Goal: Information Seeking & Learning: Learn about a topic

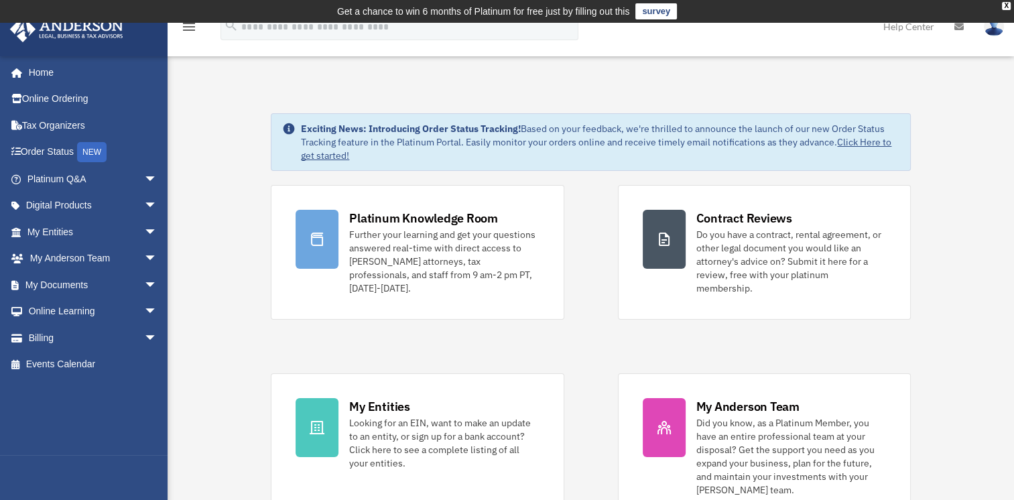
click at [326, 156] on link "Click Here to get started!" at bounding box center [596, 148] width 590 height 25
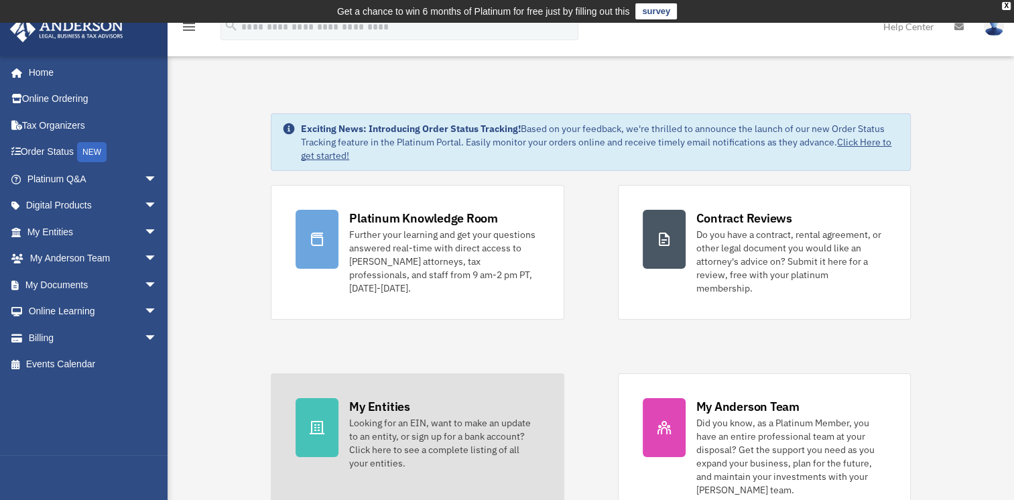
click at [410, 439] on div "Looking for an EIN, want to make an update to an entity, or sign up for a bank …" at bounding box center [444, 443] width 190 height 54
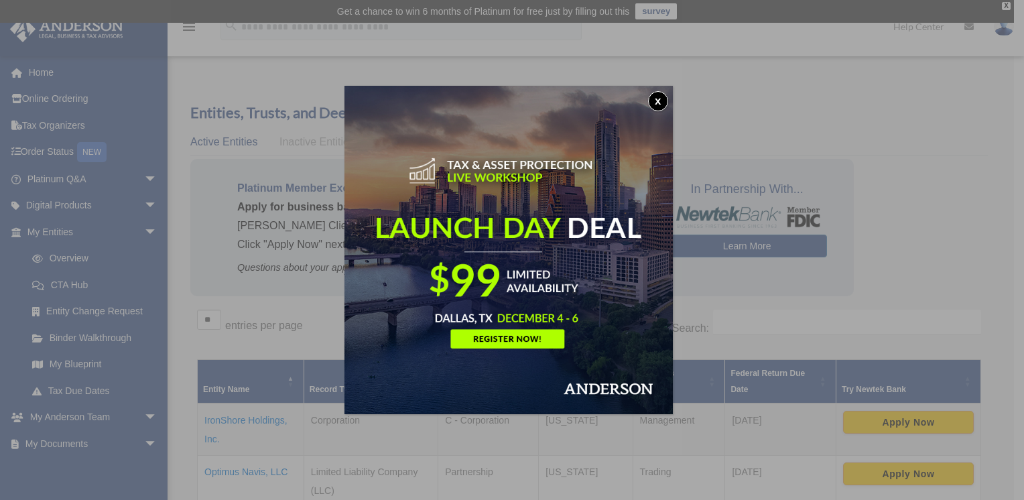
click at [663, 95] on button "x" at bounding box center [658, 101] width 20 height 20
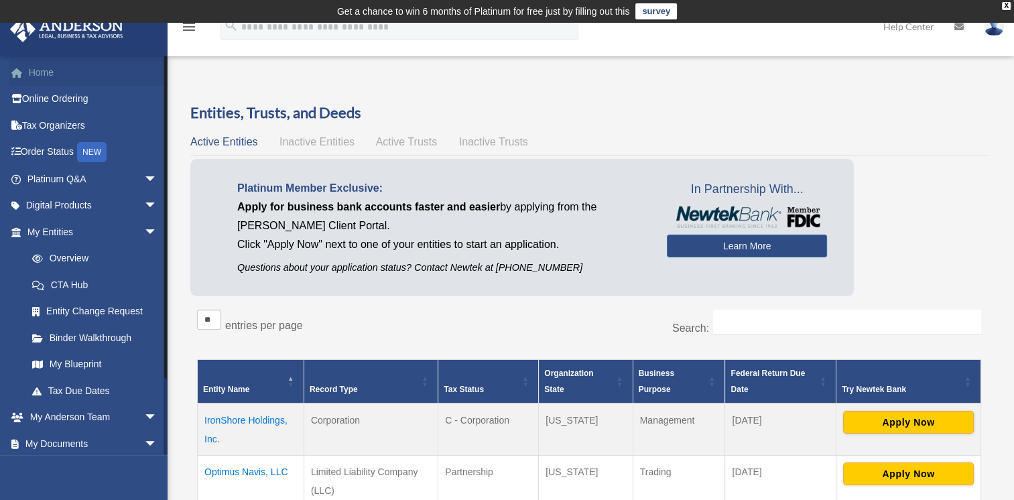
click at [51, 72] on link "Home" at bounding box center [93, 72] width 168 height 27
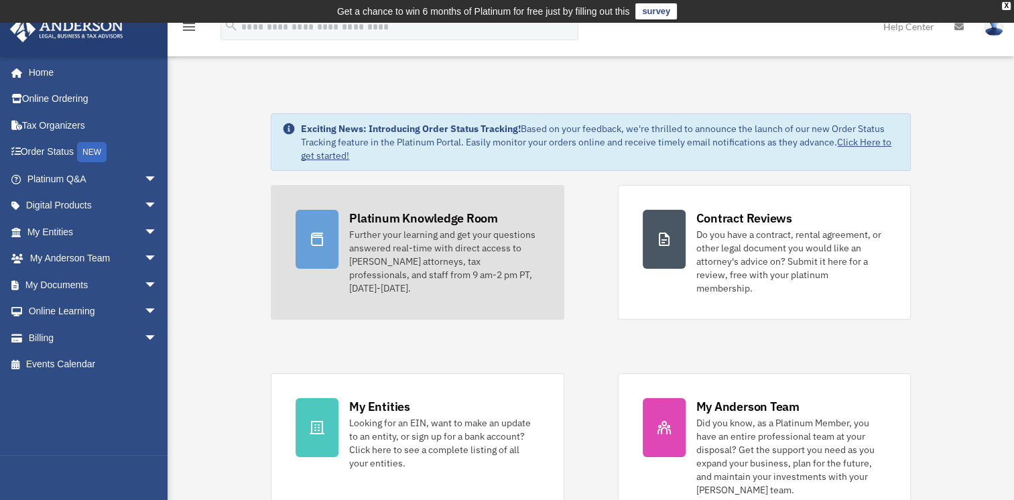
click at [433, 263] on div "Further your learning and get your questions answered real-time with direct acc…" at bounding box center [444, 261] width 190 height 67
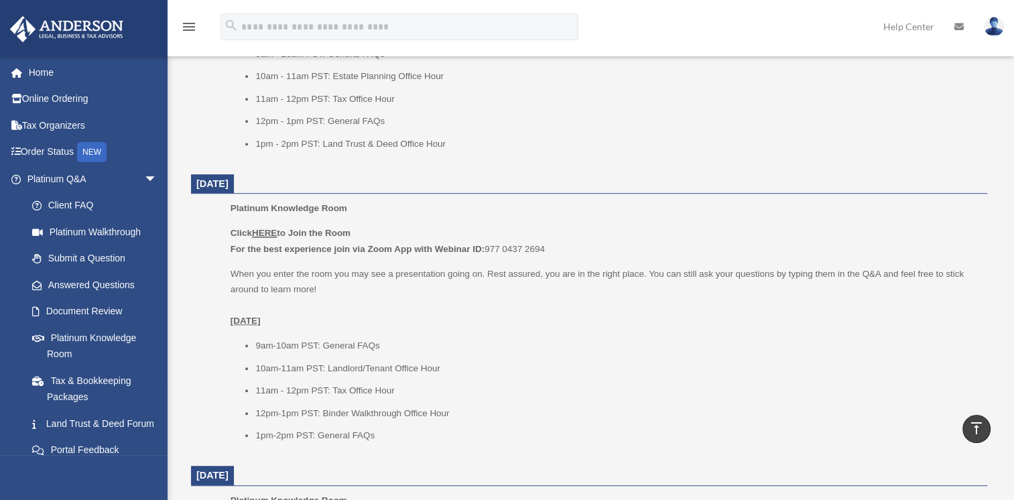
scroll to position [804, 0]
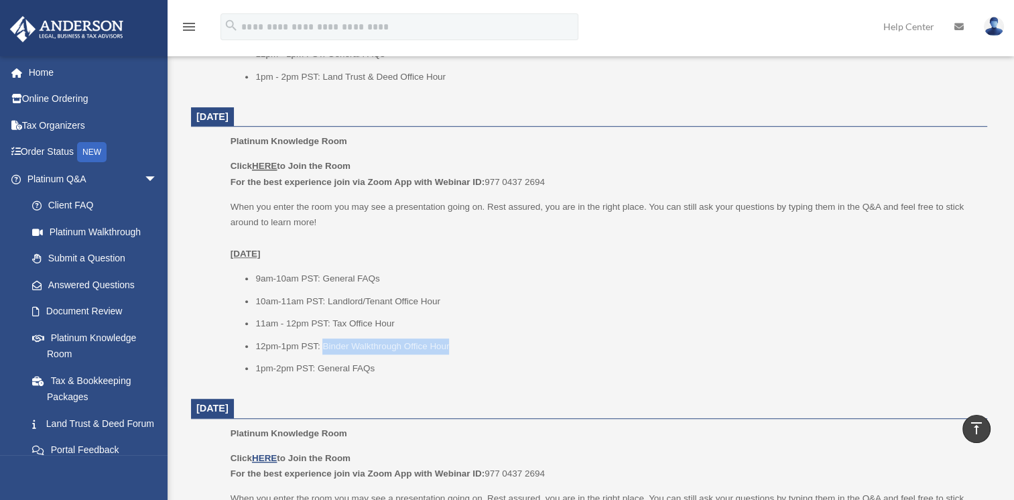
drag, startPoint x: 322, startPoint y: 346, endPoint x: 452, endPoint y: 341, distance: 129.4
click at [452, 341] on li "12pm-1pm PST: Binder Walkthrough Office Hour" at bounding box center [616, 346] width 722 height 16
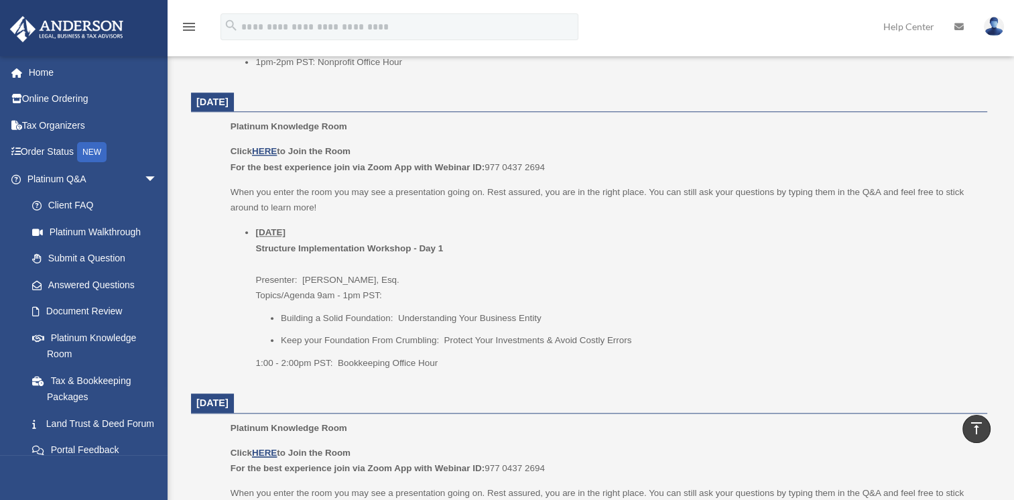
scroll to position [1407, 0]
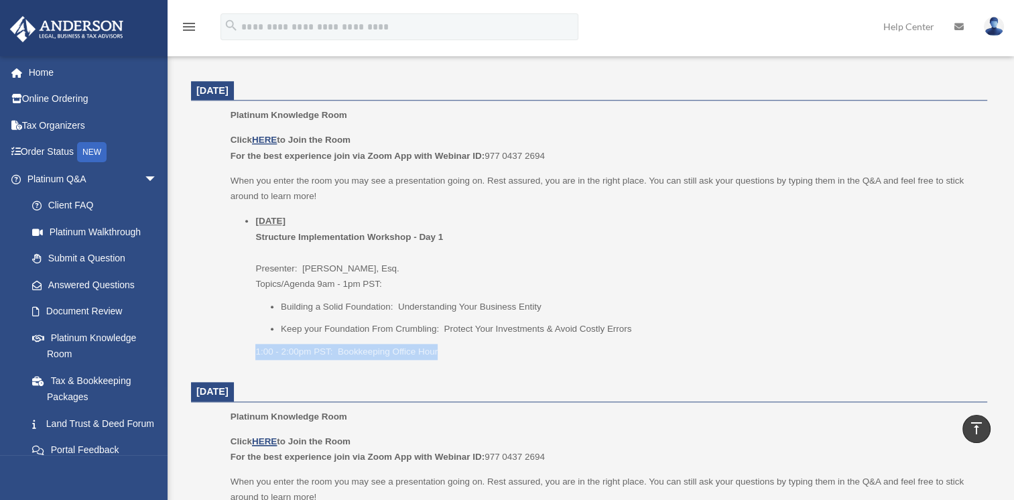
drag, startPoint x: 444, startPoint y: 350, endPoint x: 255, endPoint y: 355, distance: 188.4
click at [255, 355] on p "1:00 - 2:00pm PST: Bookkeeping Office Hour" at bounding box center [616, 352] width 722 height 16
click at [459, 351] on p "1:00 - 2:00pm PST: Bookkeeping Office Hour" at bounding box center [616, 352] width 722 height 16
drag, startPoint x: 442, startPoint y: 352, endPoint x: 255, endPoint y: 357, distance: 186.4
click at [255, 357] on p "1:00 - 2:00pm PST: Bookkeeping Office Hour" at bounding box center [616, 352] width 722 height 16
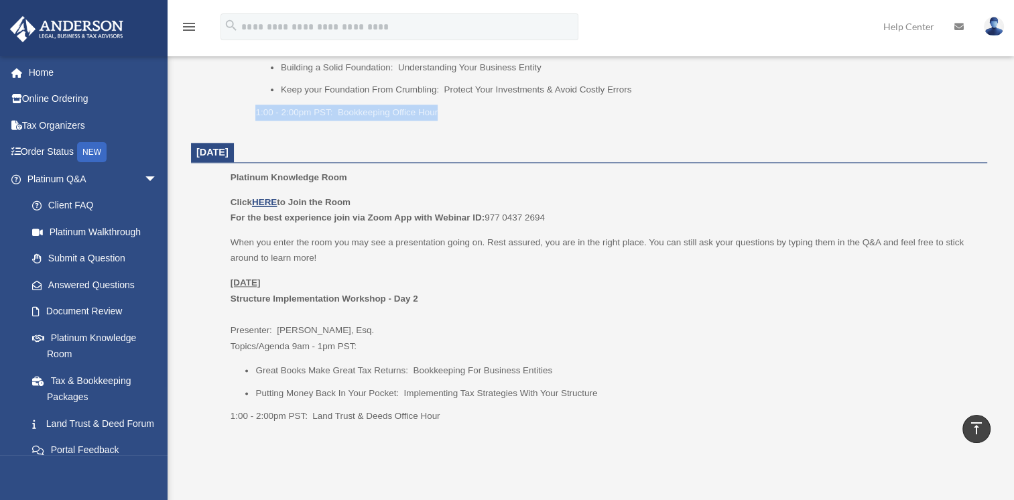
scroll to position [1675, 0]
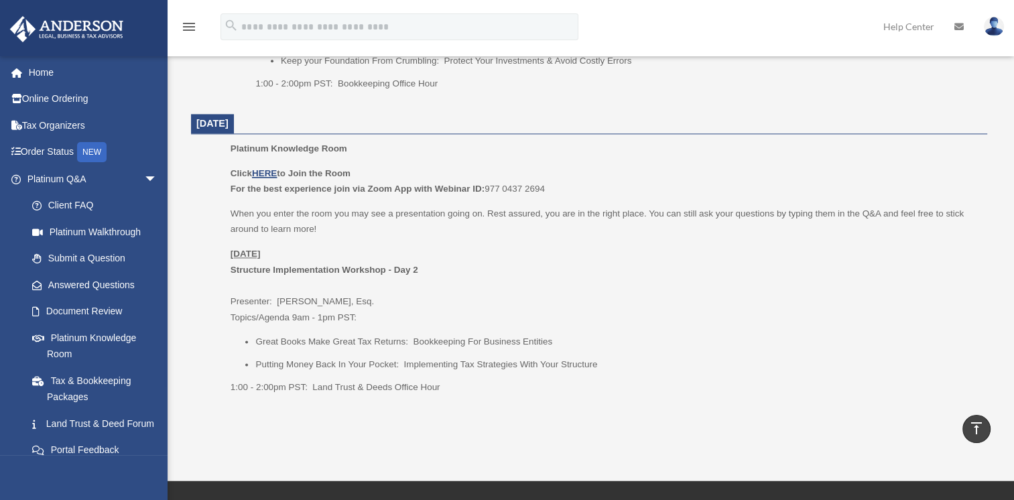
click at [547, 257] on p "Friday, September 26 Structure Implementation Workshop - Day 2 Presenter: Josh …" at bounding box center [604, 285] width 747 height 79
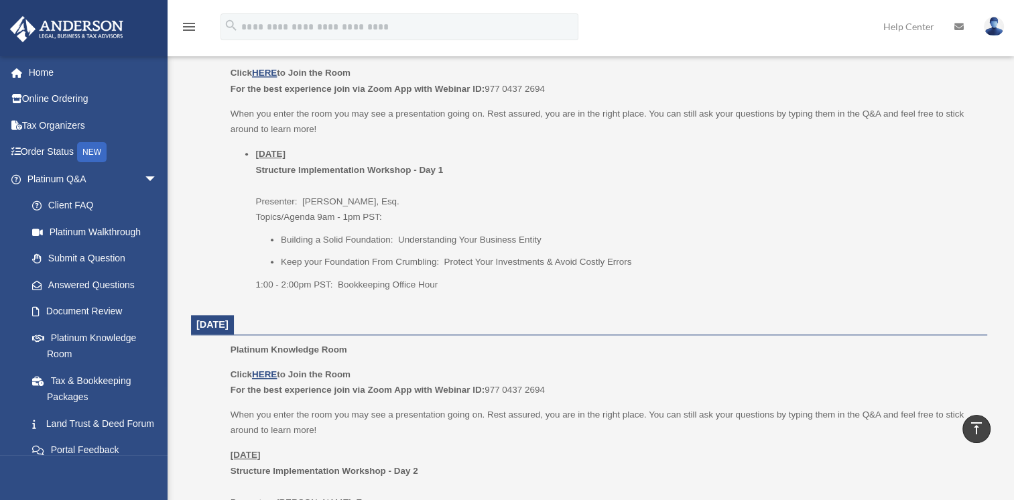
scroll to position [1407, 0]
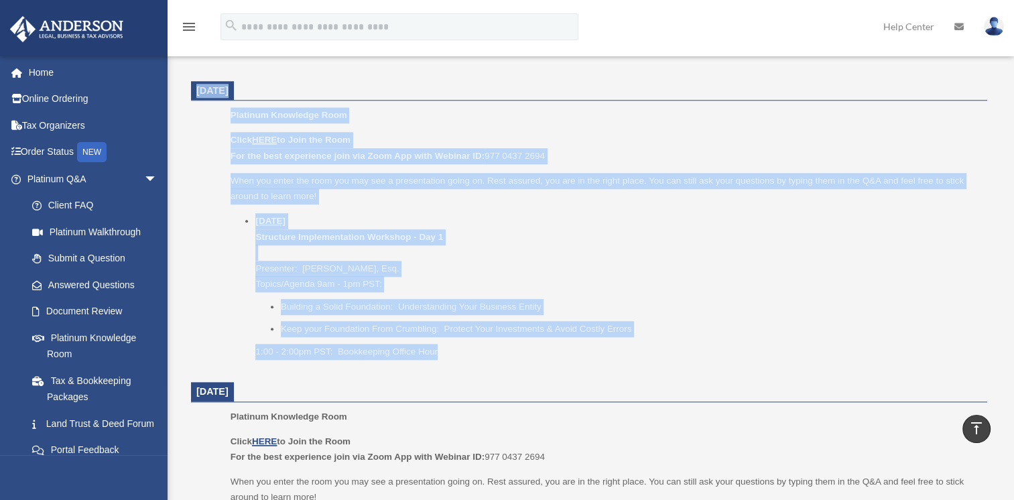
drag, startPoint x: 192, startPoint y: 86, endPoint x: 470, endPoint y: 364, distance: 393.8
drag, startPoint x: 470, startPoint y: 364, endPoint x: 659, endPoint y: 236, distance: 228.2
click at [659, 236] on li "Thursday, September 25 Structure Implementation Workshop - Day 1 Presenter: Gwe…" at bounding box center [616, 286] width 722 height 146
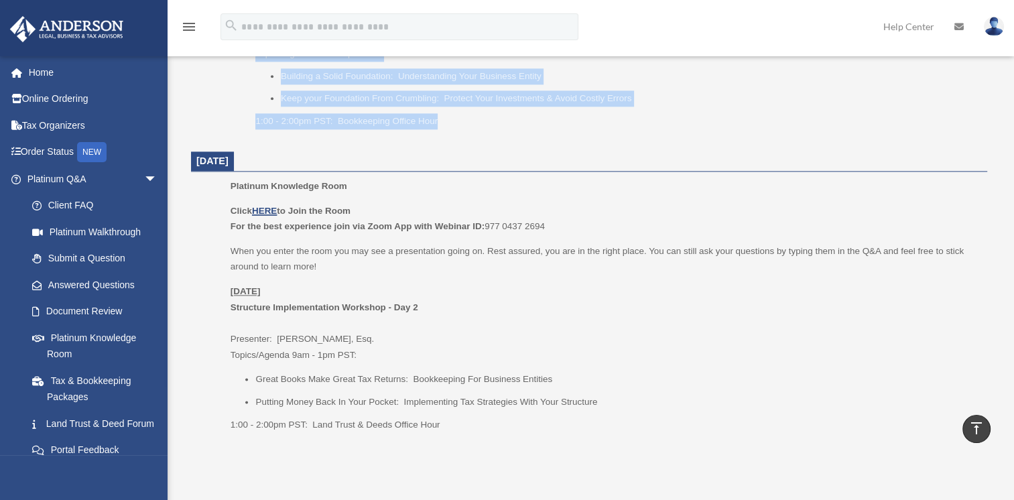
scroll to position [1504, 0]
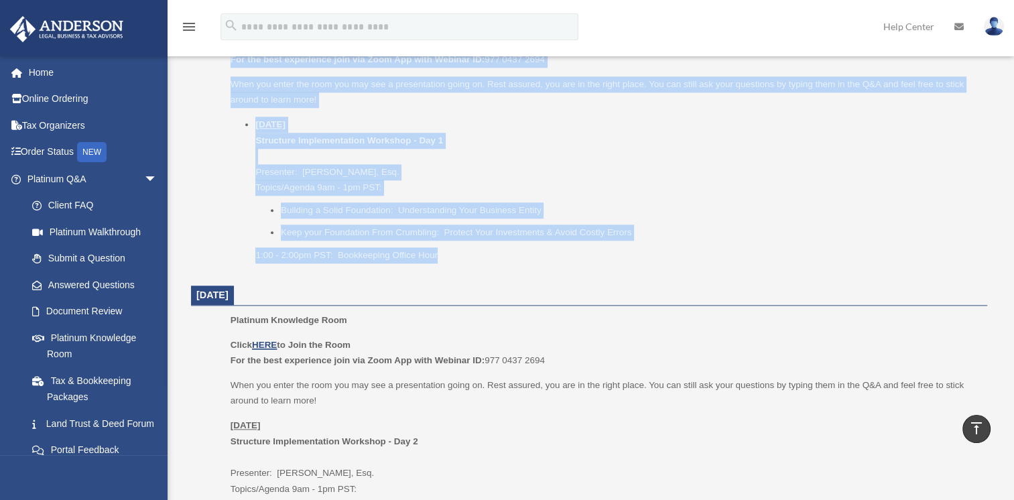
click at [394, 256] on p "1:00 - 2:00pm PST: Bookkeeping Office Hour" at bounding box center [616, 255] width 722 height 16
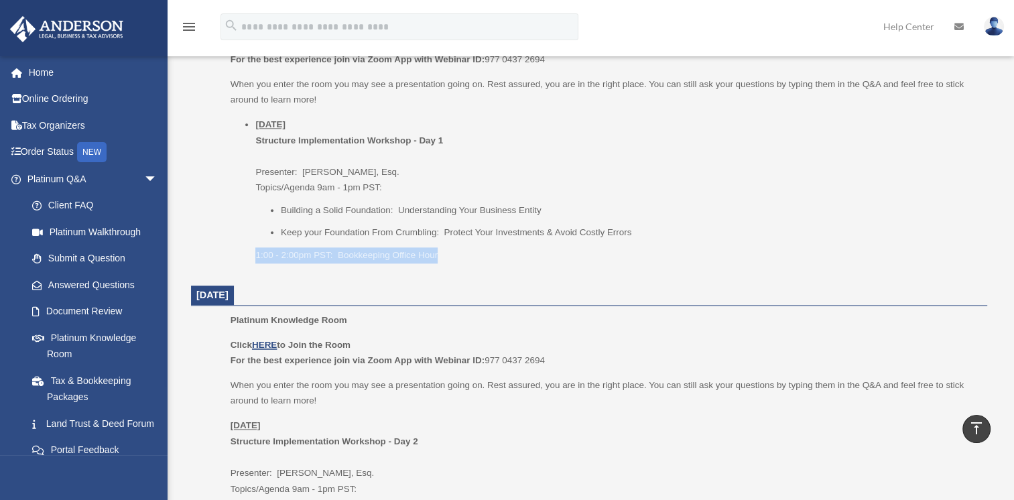
drag, startPoint x: 440, startPoint y: 252, endPoint x: 219, endPoint y: 253, distance: 220.5
click at [219, 253] on ul "Platinum Knowledge Room Click HERE to Join the Room For the best experience joi…" at bounding box center [588, 141] width 777 height 261
click at [458, 259] on p "1:00 - 2:00pm PST: Bookkeeping Office Hour" at bounding box center [616, 255] width 722 height 16
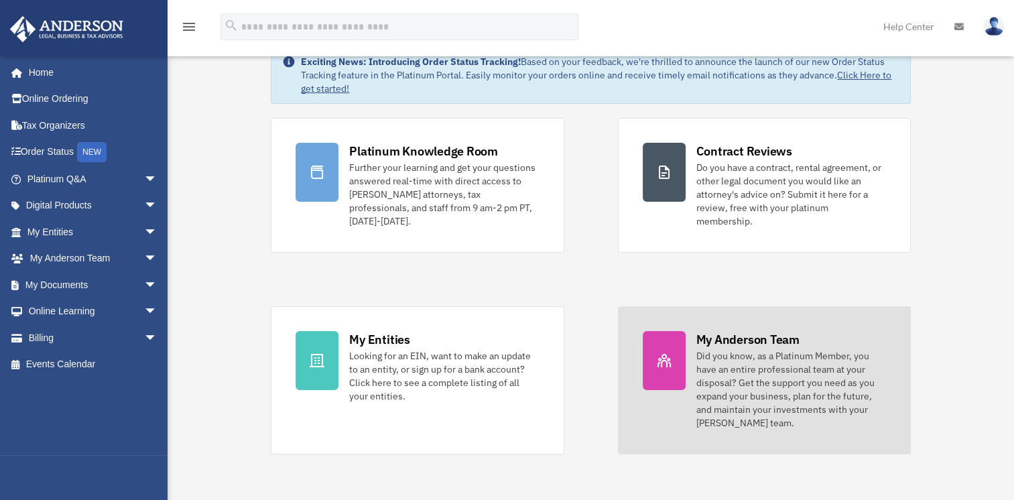
scroll to position [134, 0]
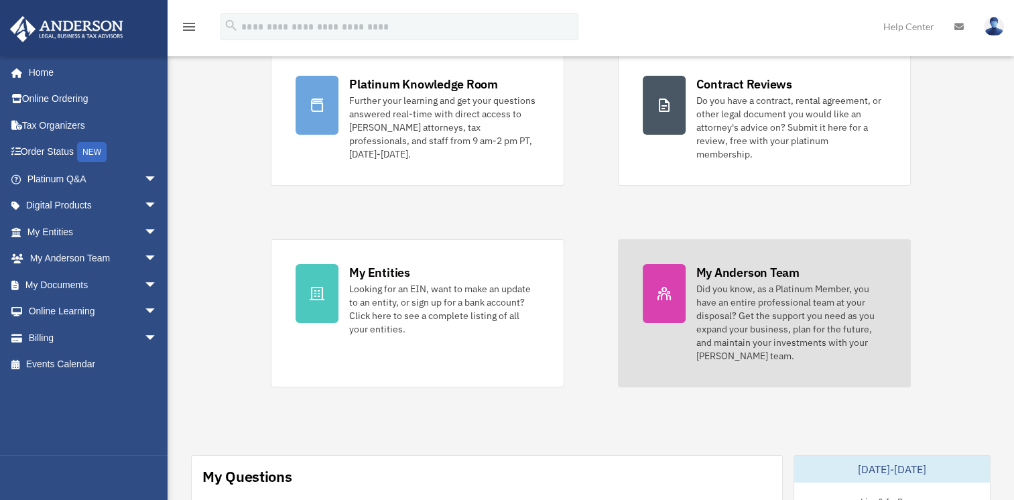
click at [781, 294] on div "Did you know, as a Platinum Member, you have an entire professional team at you…" at bounding box center [791, 322] width 190 height 80
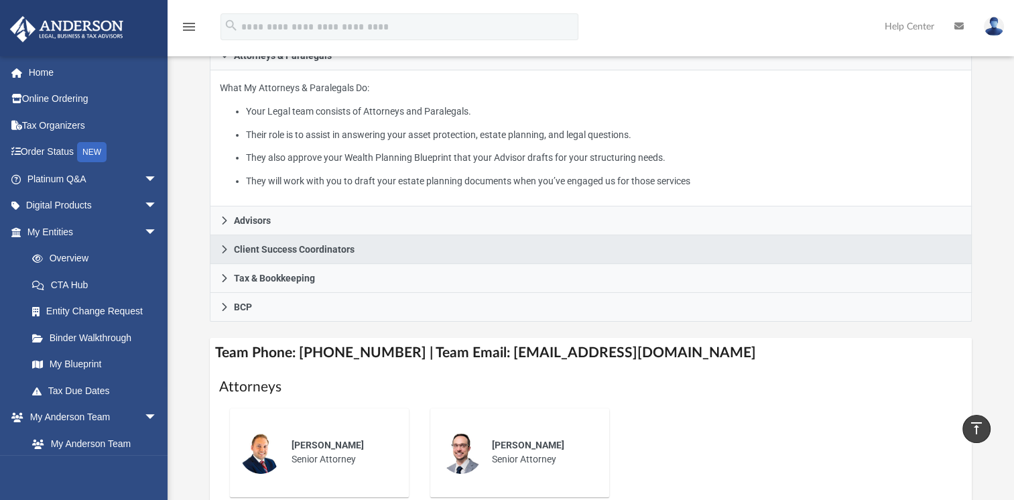
scroll to position [335, 0]
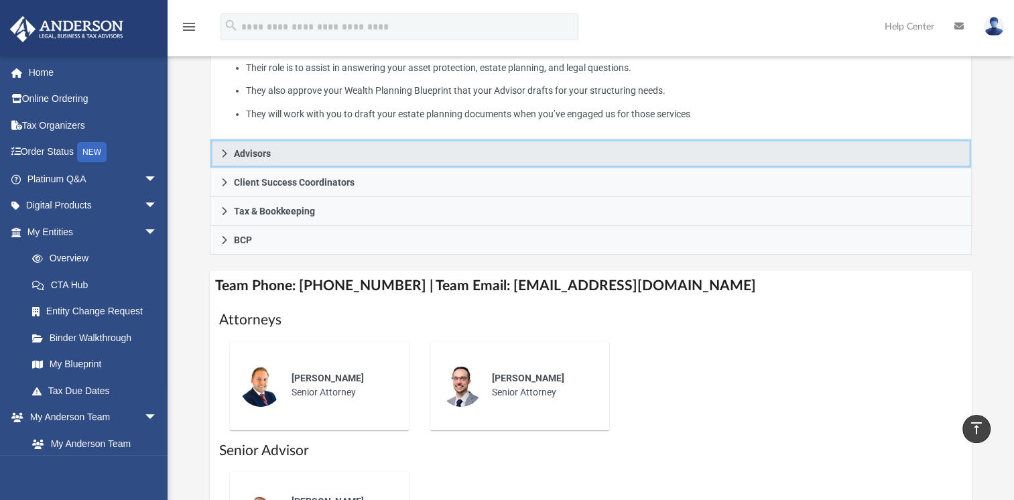
click at [224, 153] on icon at bounding box center [224, 153] width 9 height 9
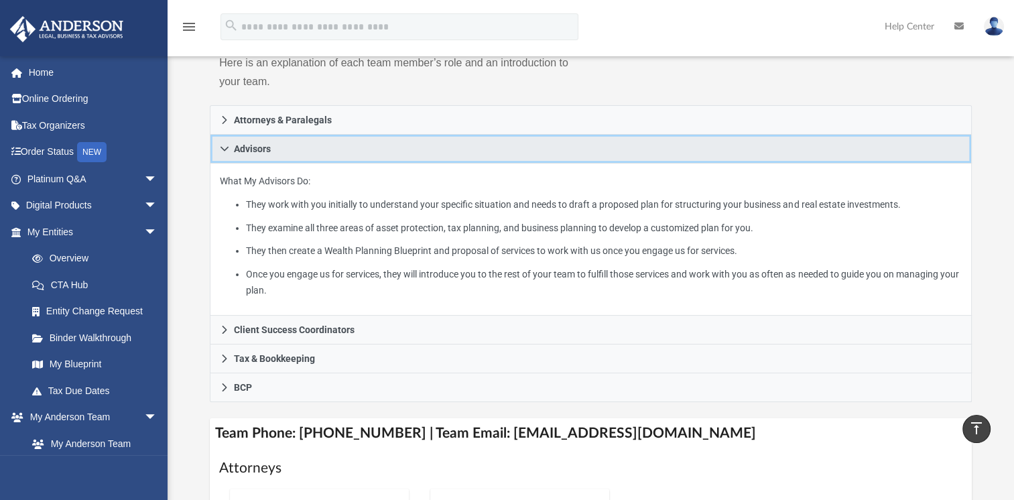
scroll to position [201, 0]
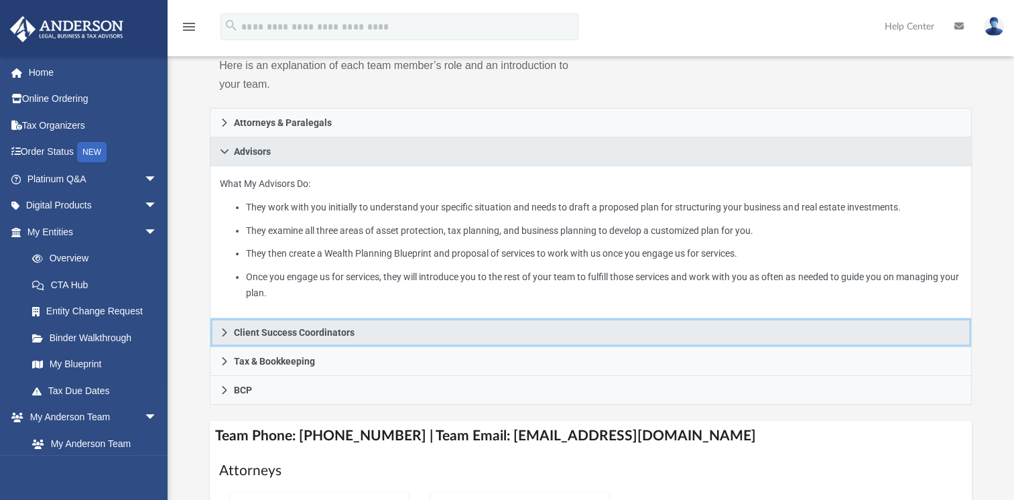
click at [382, 336] on link "Client Success Coordinators" at bounding box center [591, 332] width 762 height 29
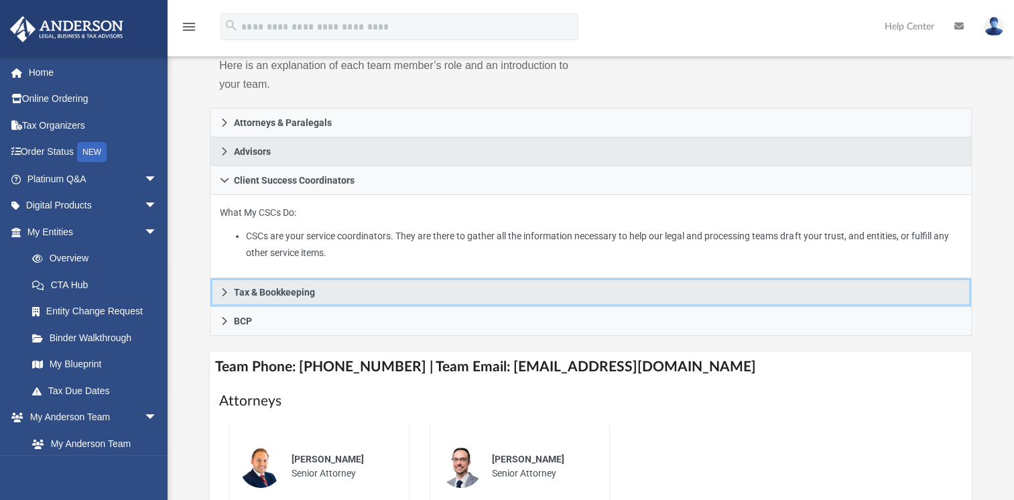
click at [342, 295] on link "Tax & Bookkeeping" at bounding box center [591, 292] width 762 height 29
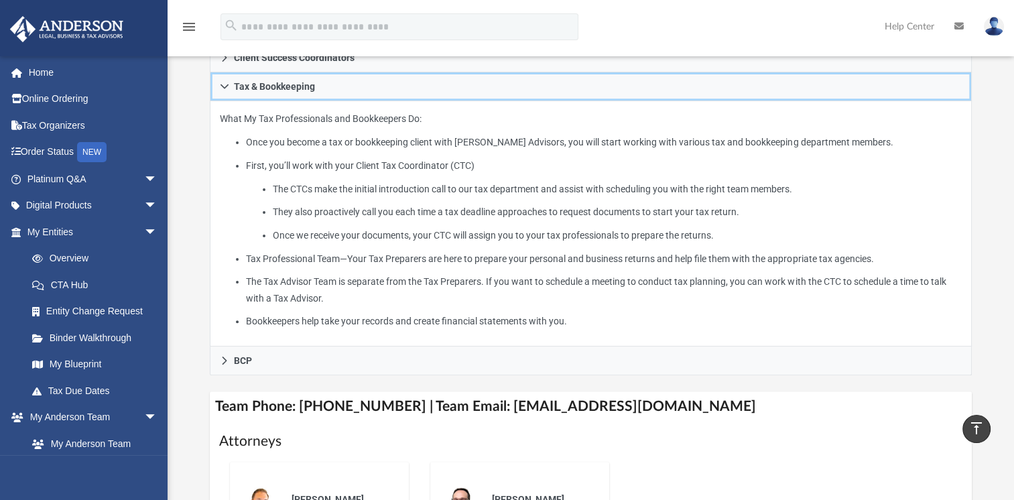
scroll to position [335, 0]
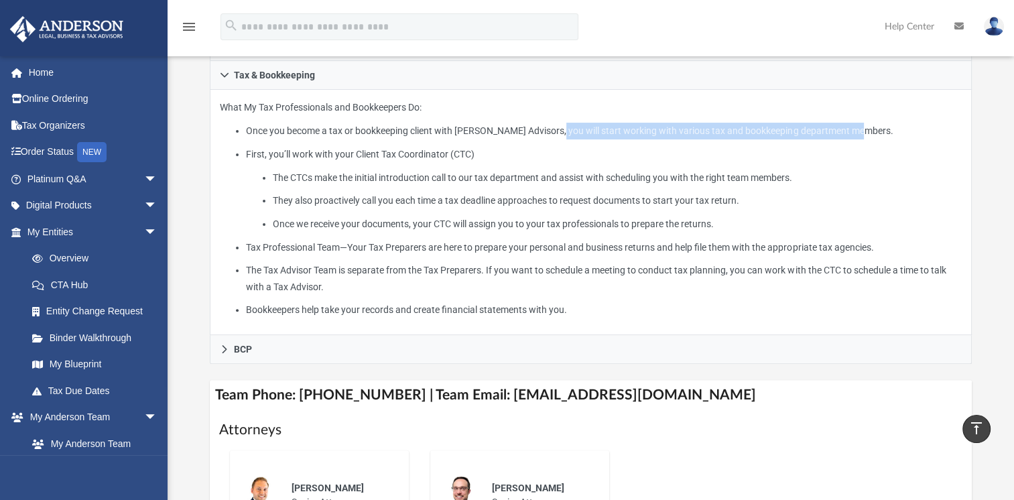
drag, startPoint x: 560, startPoint y: 128, endPoint x: 863, endPoint y: 131, distance: 302.9
click at [863, 131] on li "Once you become a tax or bookkeeping client with [PERSON_NAME] Advisors, you wi…" at bounding box center [604, 131] width 716 height 17
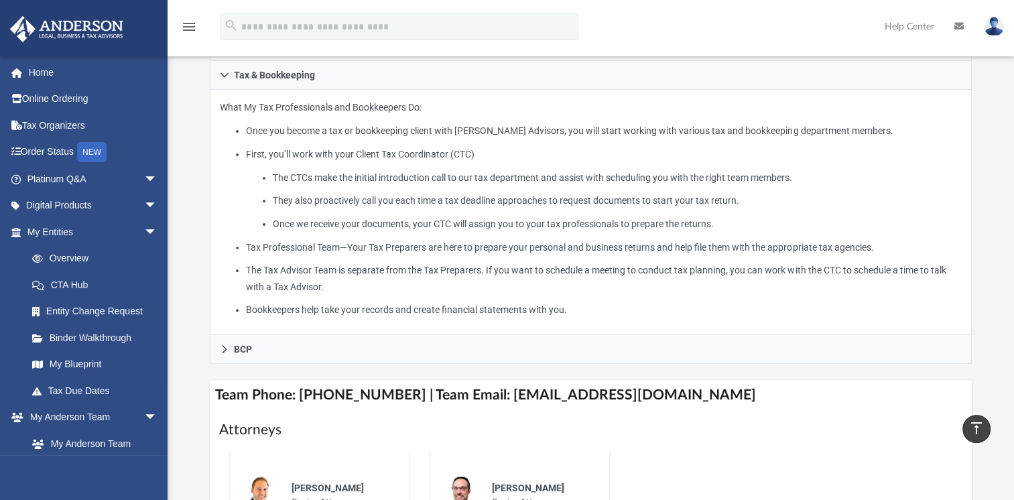
click at [291, 155] on li "First, you’ll work with your Client Tax Coordinator (CTC) The CTCs make the ini…" at bounding box center [604, 189] width 716 height 86
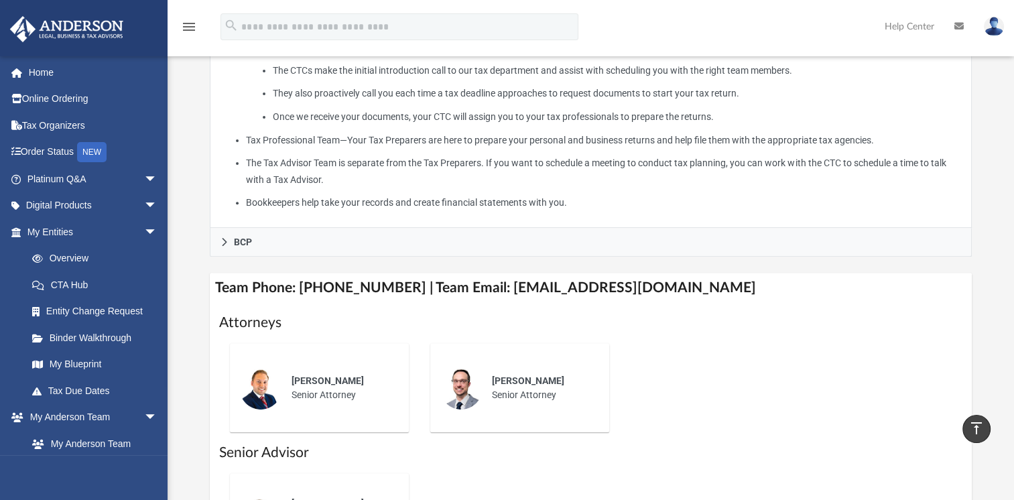
scroll to position [469, 0]
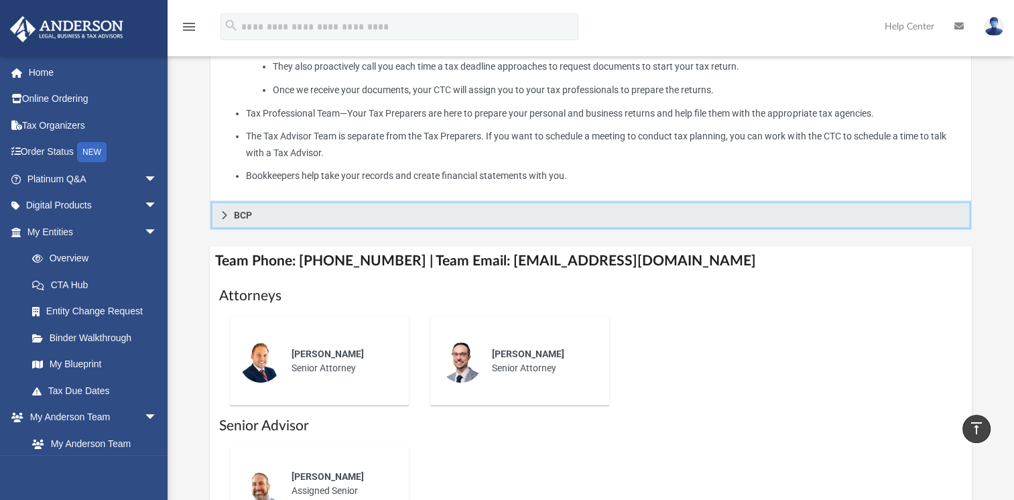
click at [268, 215] on link "BCP" at bounding box center [591, 215] width 762 height 29
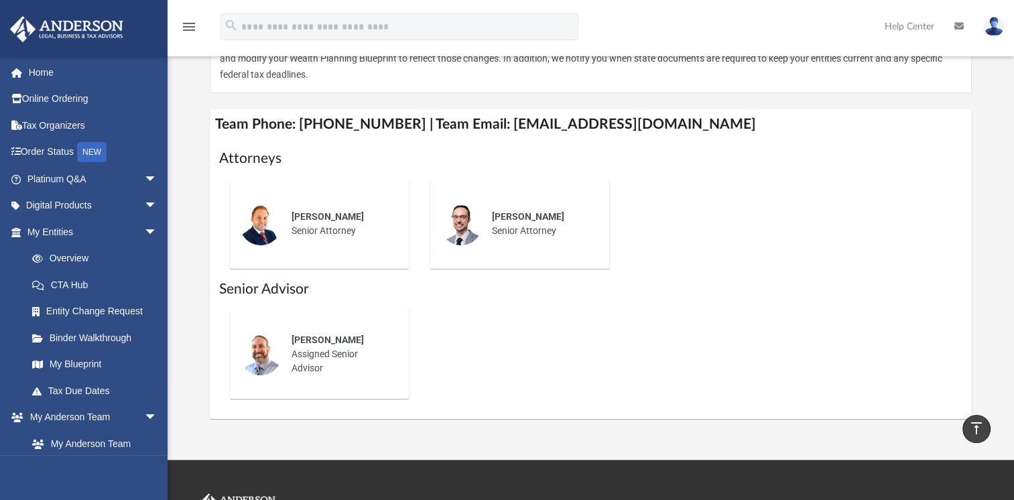
scroll to position [335, 0]
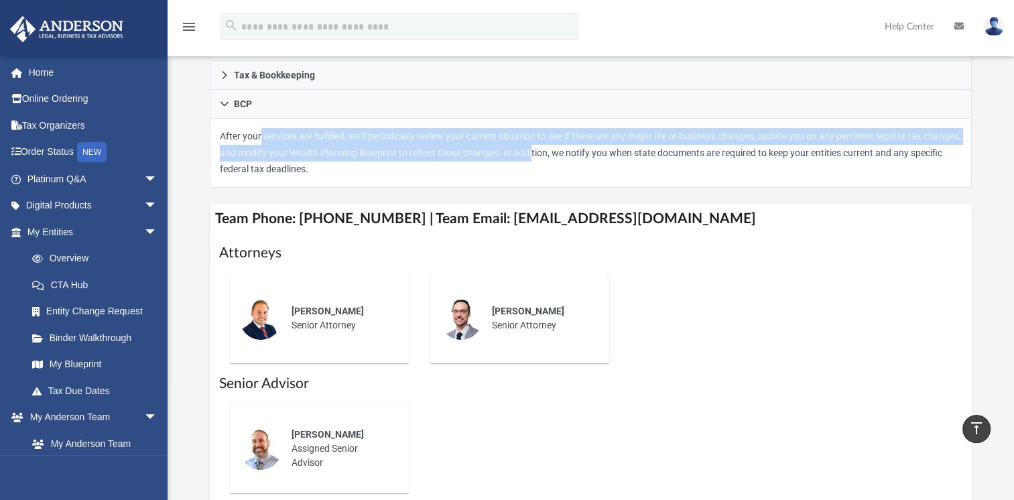
drag, startPoint x: 257, startPoint y: 136, endPoint x: 574, endPoint y: 155, distance: 318.2
click at [569, 155] on p "After your services are fulfilled, we’ll periodically review your current situa…" at bounding box center [591, 153] width 742 height 50
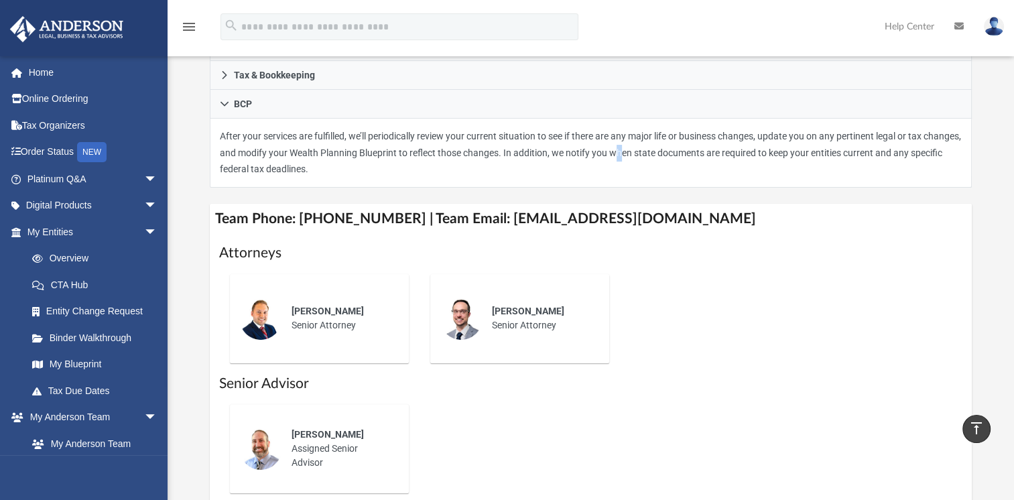
drag, startPoint x: 574, startPoint y: 155, endPoint x: 658, endPoint y: 149, distance: 84.0
click at [658, 149] on p "After your services are fulfilled, we’ll periodically review your current situa…" at bounding box center [591, 153] width 742 height 50
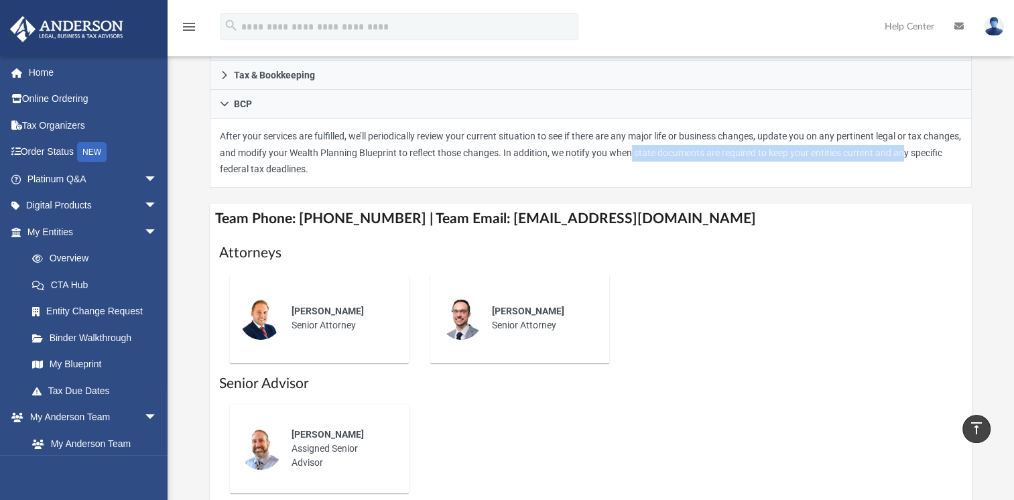
drag, startPoint x: 658, startPoint y: 149, endPoint x: 944, endPoint y: 149, distance: 285.5
click at [944, 149] on p "After your services are fulfilled, we’ll periodically review your current situa…" at bounding box center [591, 153] width 742 height 50
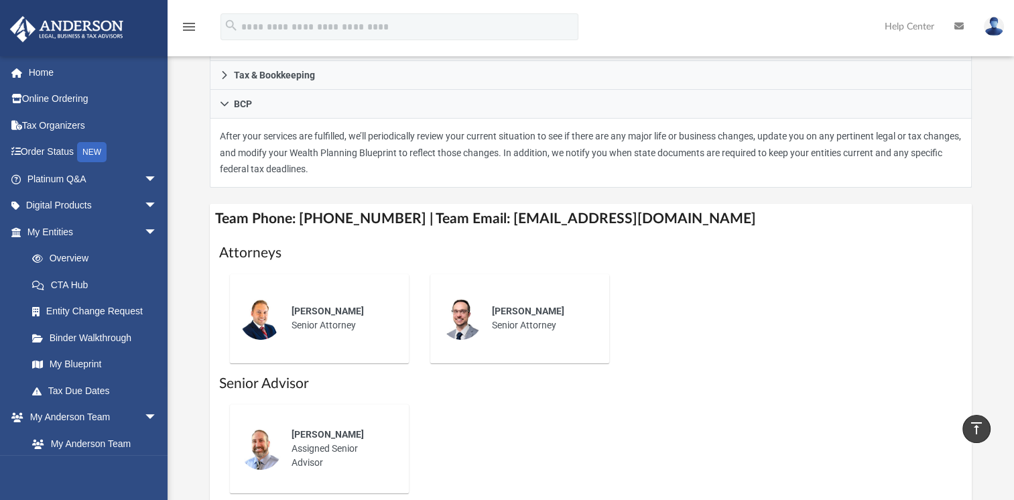
click at [354, 170] on p "After your services are fulfilled, we’ll periodically review your current situa…" at bounding box center [591, 153] width 742 height 50
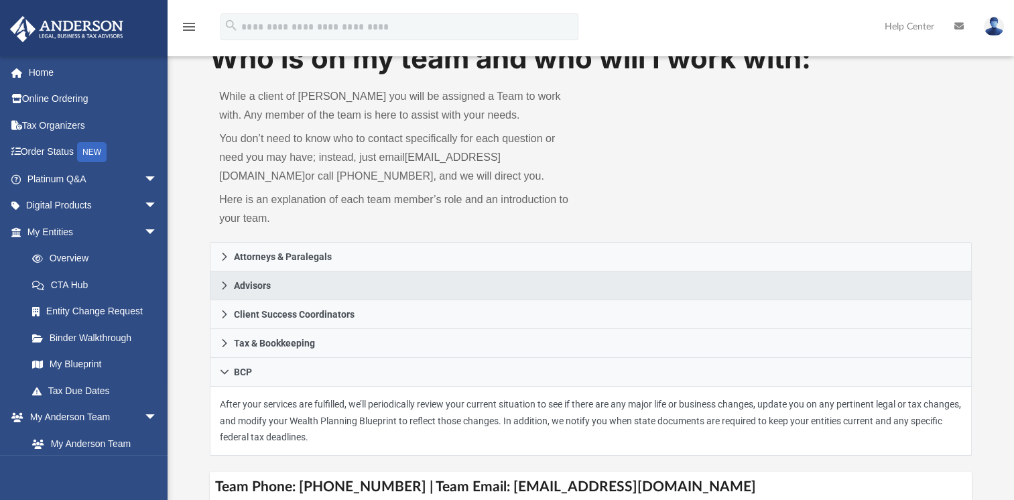
scroll to position [0, 0]
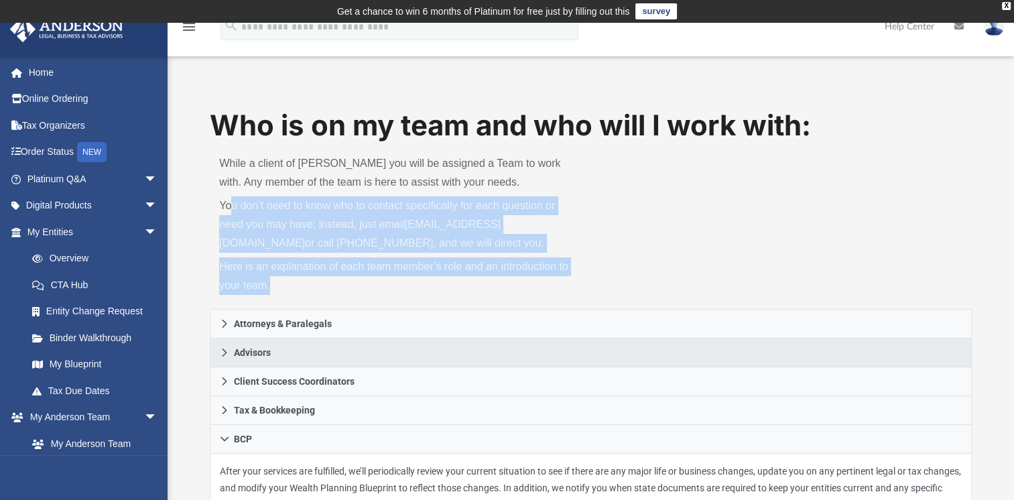
drag, startPoint x: 230, startPoint y: 204, endPoint x: 357, endPoint y: 277, distance: 146.5
click at [357, 277] on div "While a client of Anderson you will be assigned a Team to work with. Any member…" at bounding box center [400, 227] width 381 height 164
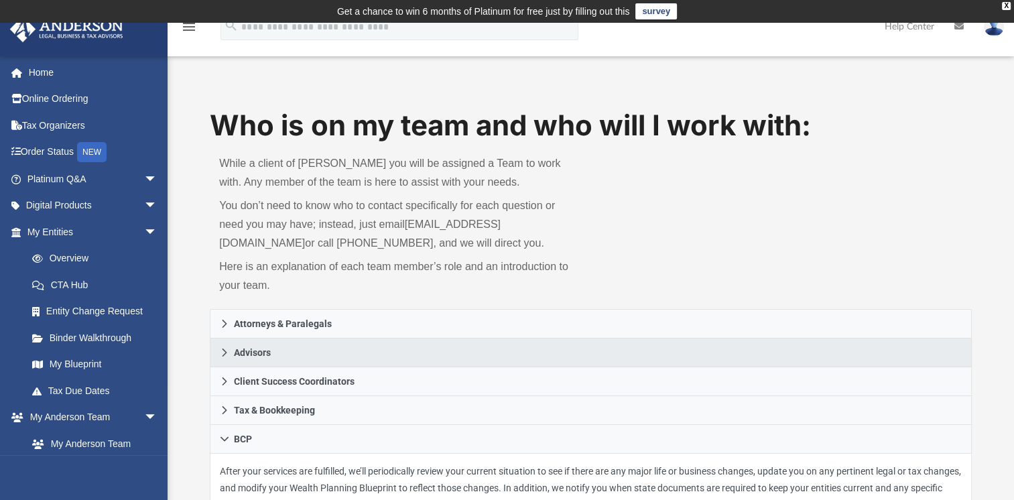
click at [305, 163] on p "While a client of Anderson you will be assigned a Team to work with. Any member…" at bounding box center [400, 173] width 362 height 38
click at [42, 75] on link "Home" at bounding box center [93, 72] width 168 height 27
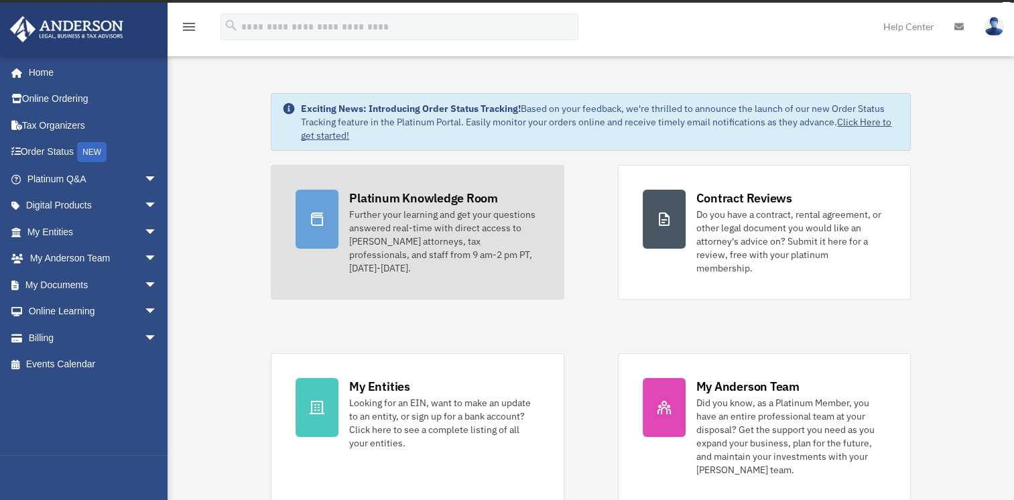
click at [340, 243] on link "Platinum Knowledge Room Further your learning and get your questions answered r…" at bounding box center [417, 232] width 293 height 135
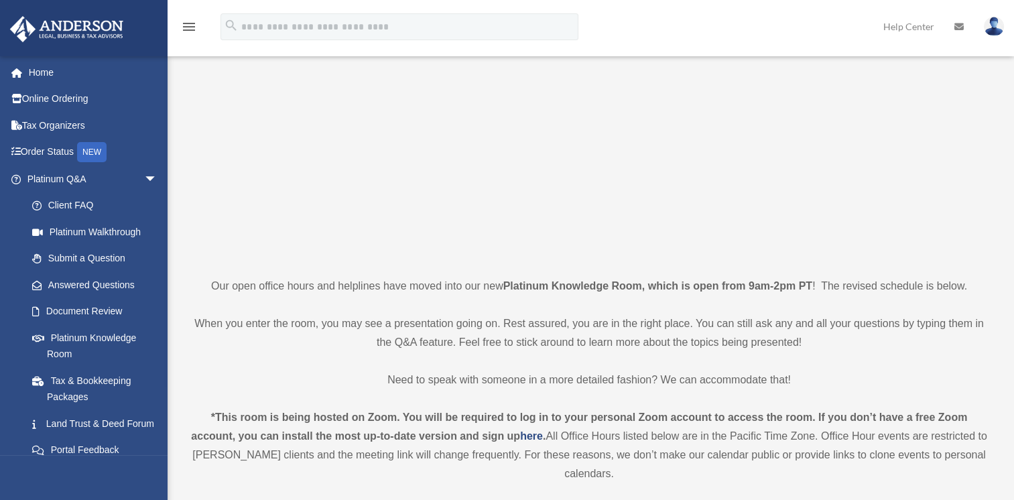
scroll to position [134, 0]
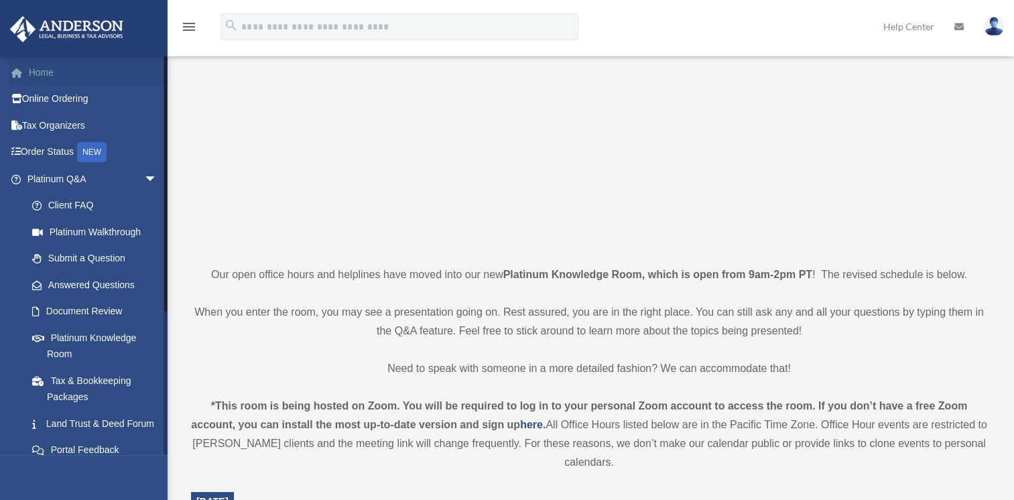
click at [32, 75] on link "Home" at bounding box center [93, 72] width 168 height 27
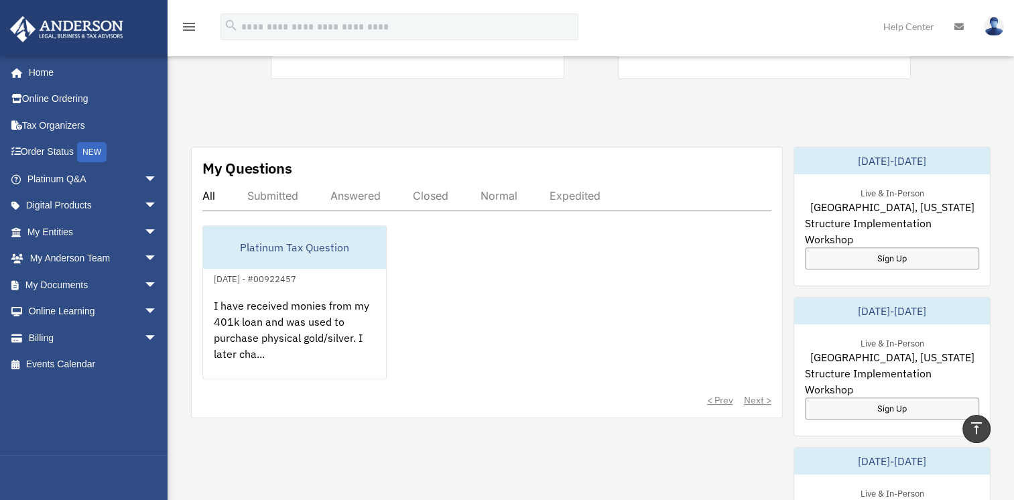
scroll to position [469, 0]
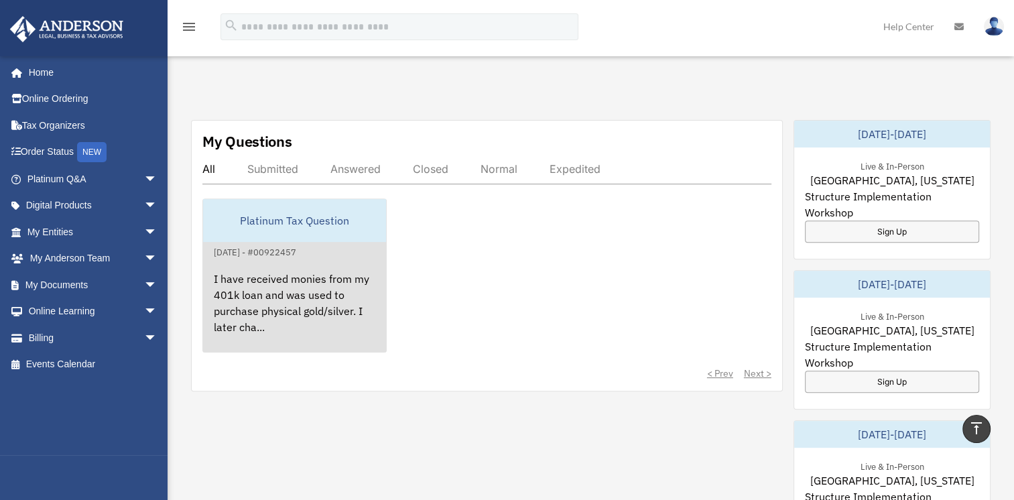
click at [249, 291] on div "I have received monies from my 401k loan and was used to purchase physical gold…" at bounding box center [294, 312] width 183 height 105
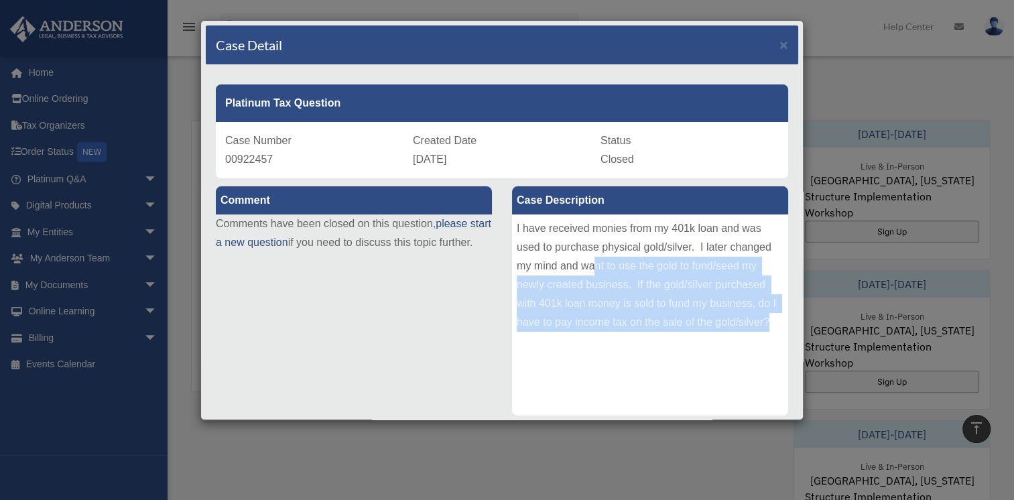
drag, startPoint x: 590, startPoint y: 269, endPoint x: 761, endPoint y: 323, distance: 179.7
click at [761, 323] on div "I have received monies from my 401k loan and was used to purchase physical gold…" at bounding box center [650, 314] width 276 height 201
drag, startPoint x: 761, startPoint y: 323, endPoint x: 671, endPoint y: 318, distance: 89.9
click at [671, 318] on div "I have received monies from my 401k loan and was used to purchase physical gold…" at bounding box center [650, 314] width 276 height 201
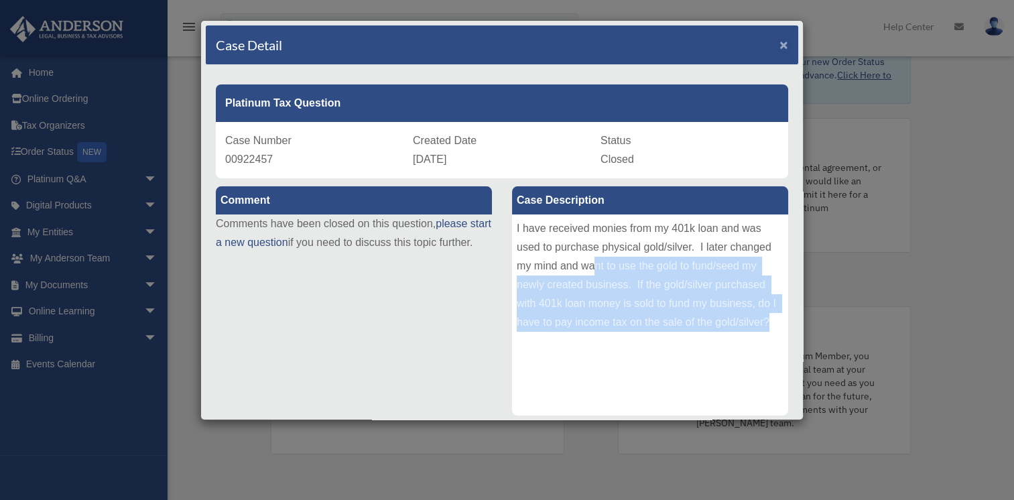
click at [779, 43] on span "×" at bounding box center [783, 44] width 9 height 15
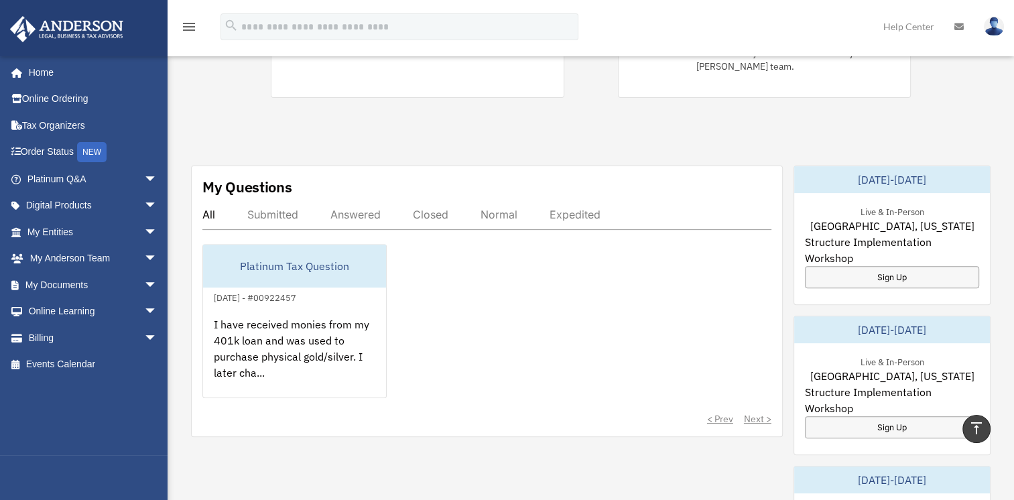
scroll to position [413, 0]
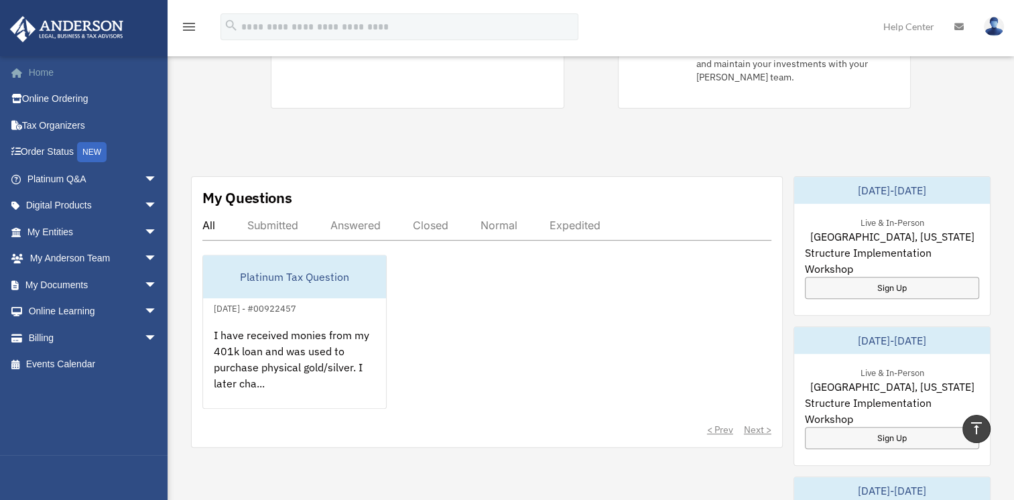
click at [33, 70] on link "Home" at bounding box center [93, 72] width 168 height 27
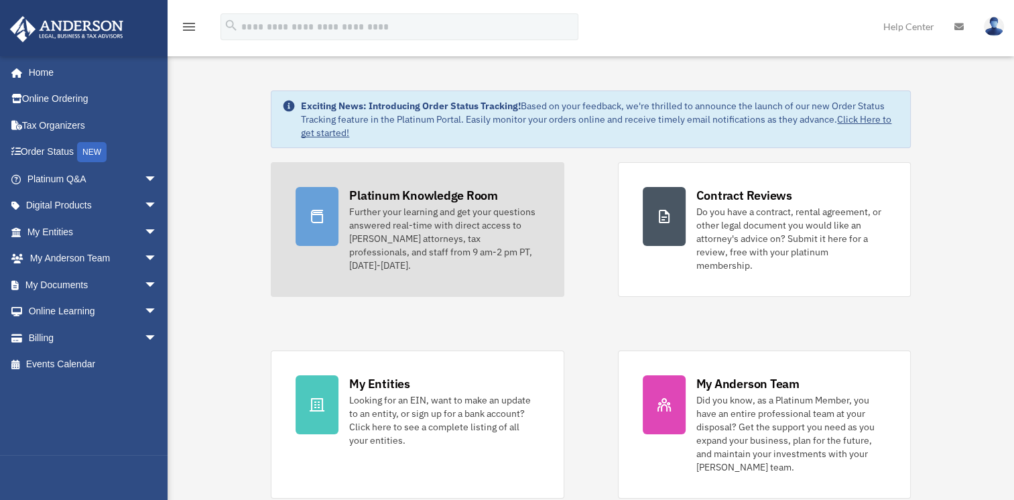
click at [431, 222] on div "Further your learning and get your questions answered real-time with direct acc…" at bounding box center [444, 238] width 190 height 67
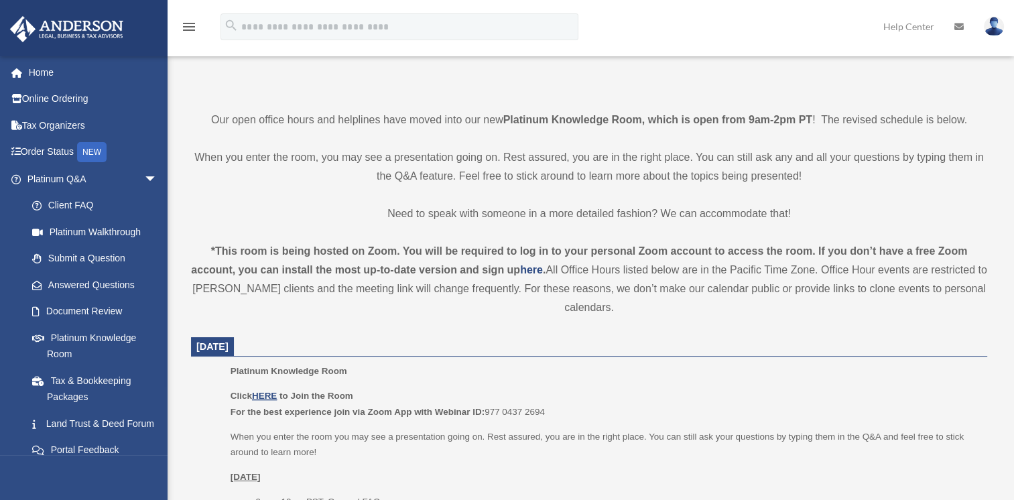
scroll to position [291, 0]
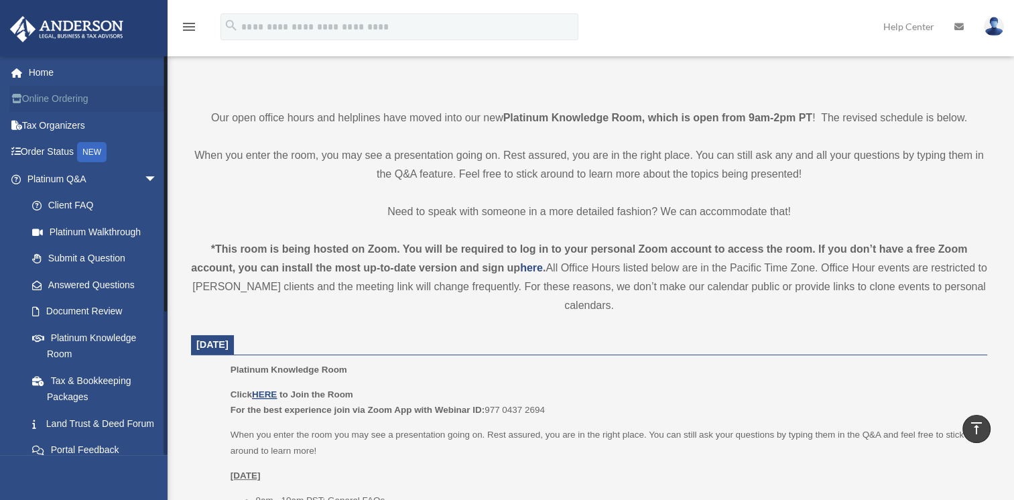
click at [64, 98] on link "Online Ordering" at bounding box center [93, 99] width 168 height 27
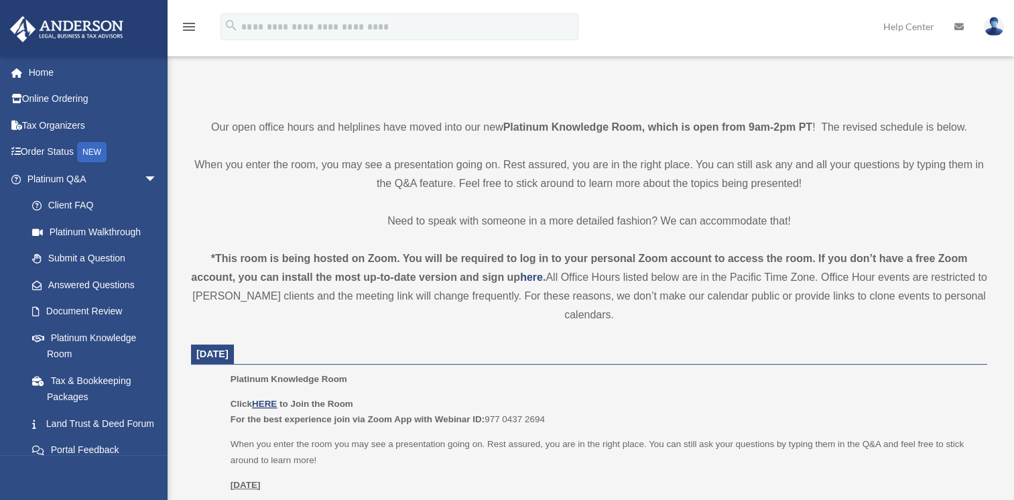
scroll to position [291, 0]
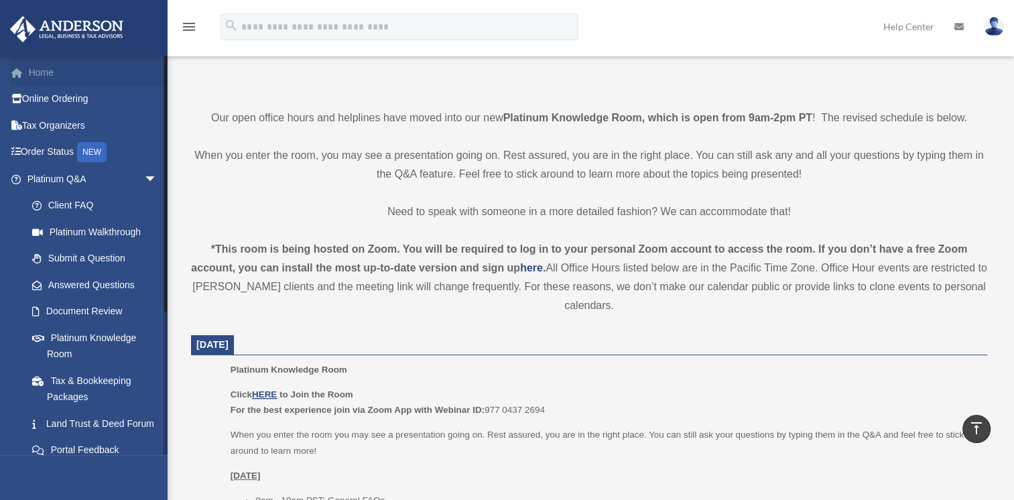
click at [41, 72] on link "Home" at bounding box center [93, 72] width 168 height 27
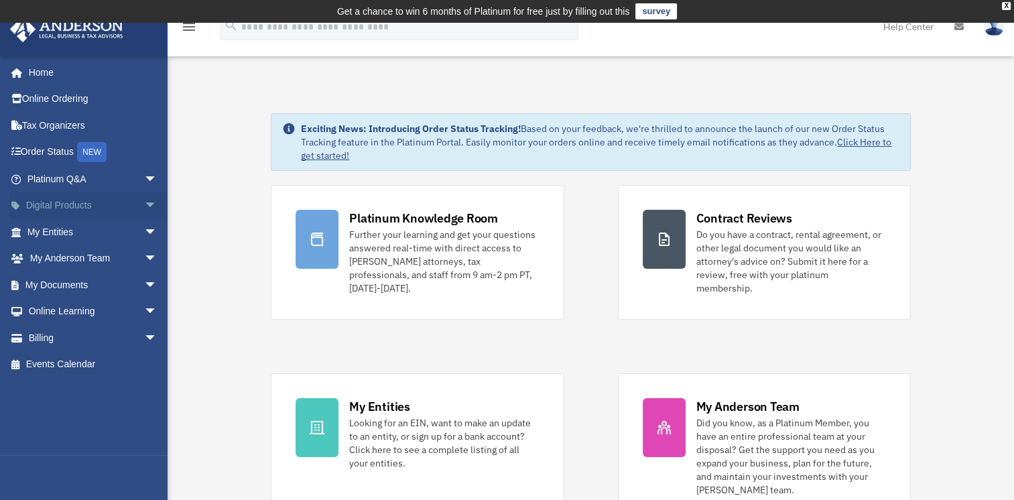
click at [105, 204] on link "Digital Products arrow_drop_down" at bounding box center [93, 205] width 168 height 27
click at [144, 203] on span "arrow_drop_down" at bounding box center [157, 205] width 27 height 27
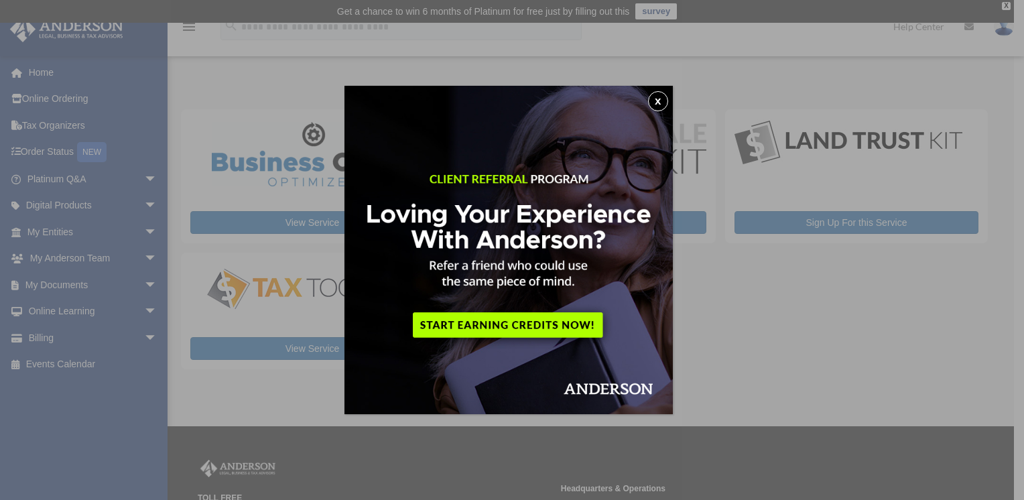
click at [663, 98] on button "x" at bounding box center [658, 101] width 20 height 20
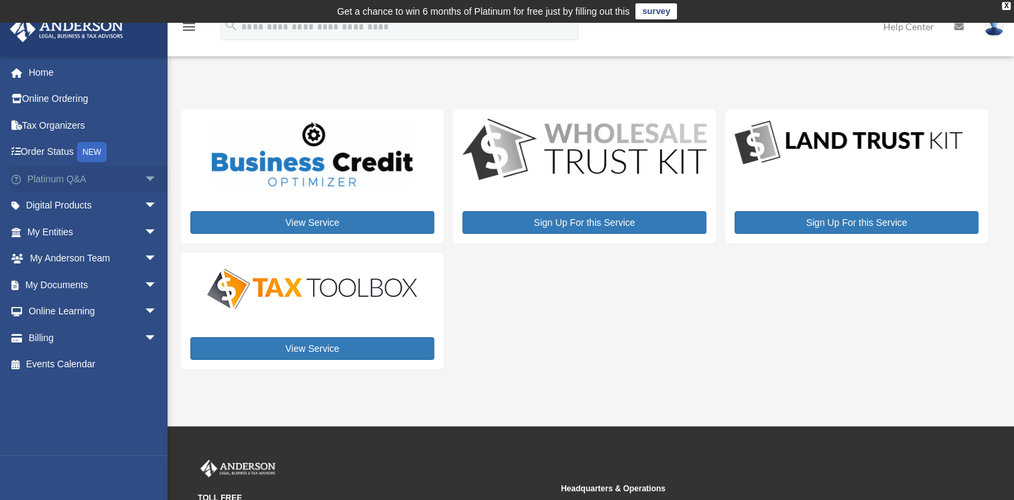
click at [144, 173] on span "arrow_drop_down" at bounding box center [157, 179] width 27 height 27
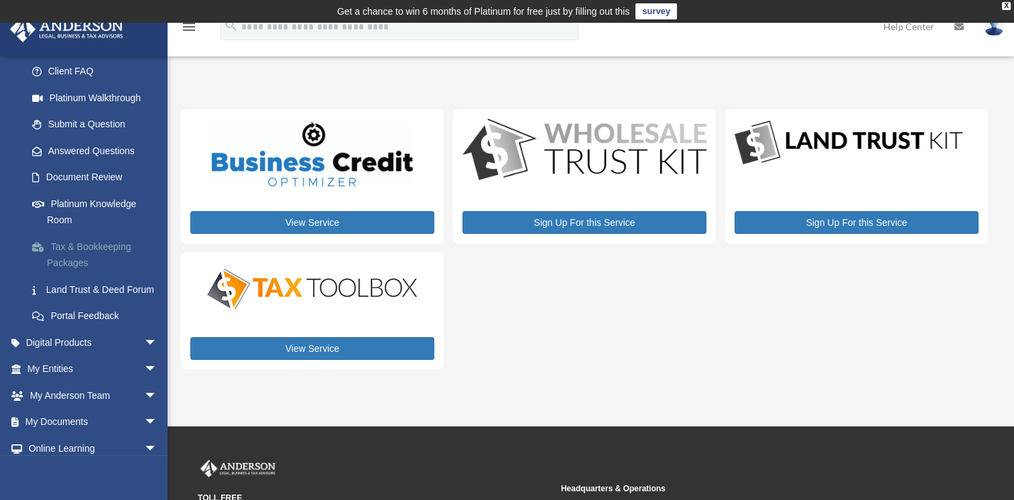
scroll to position [201, 0]
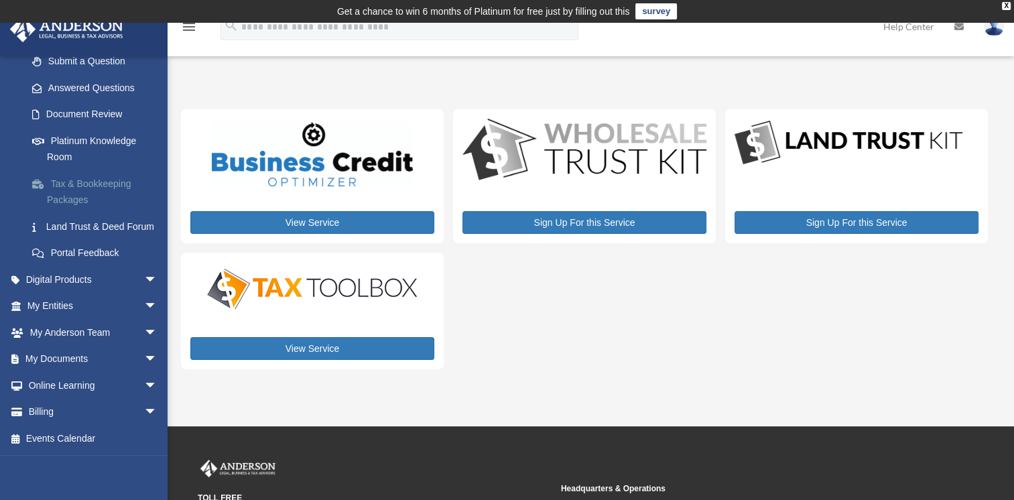
click at [78, 186] on link "Tax & Bookkeeping Packages" at bounding box center [98, 191] width 159 height 43
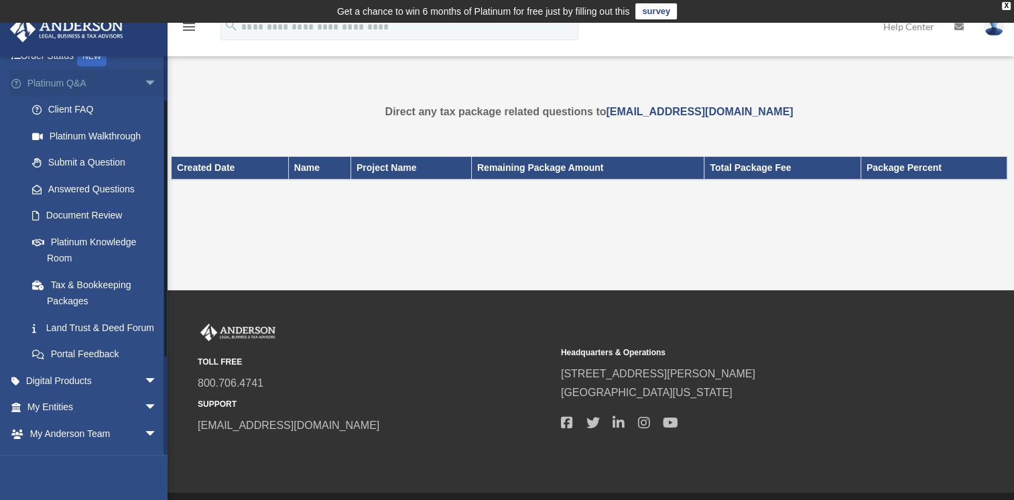
scroll to position [67, 0]
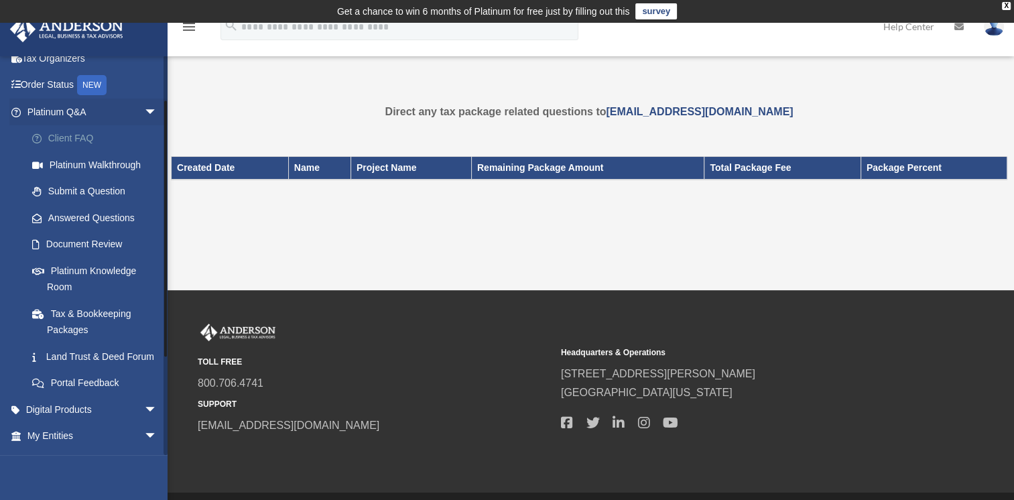
click at [76, 127] on link "Client FAQ" at bounding box center [98, 138] width 159 height 27
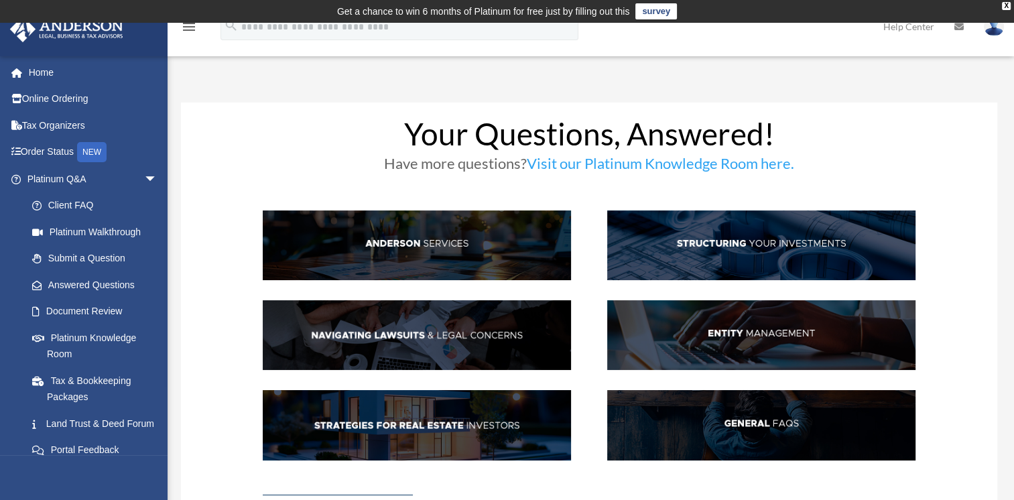
scroll to position [67, 0]
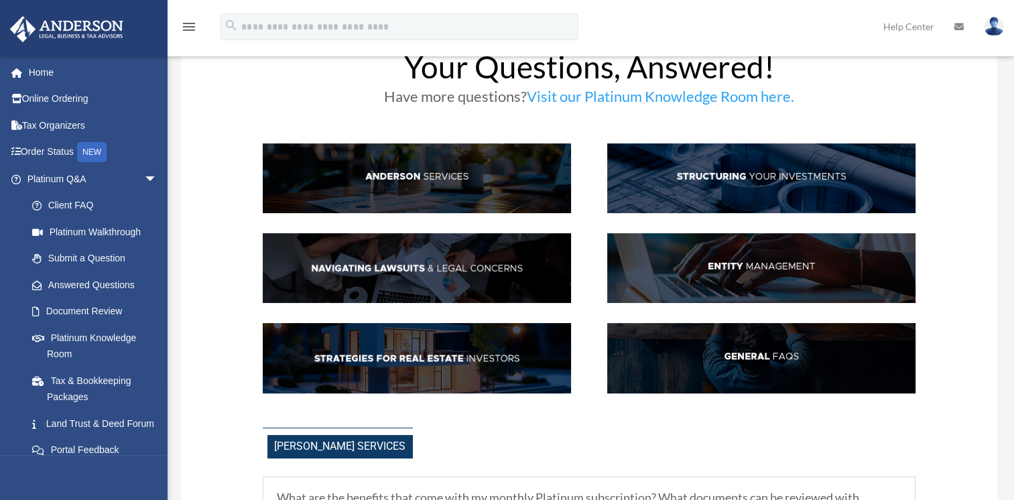
click at [745, 255] on img at bounding box center [761, 268] width 308 height 70
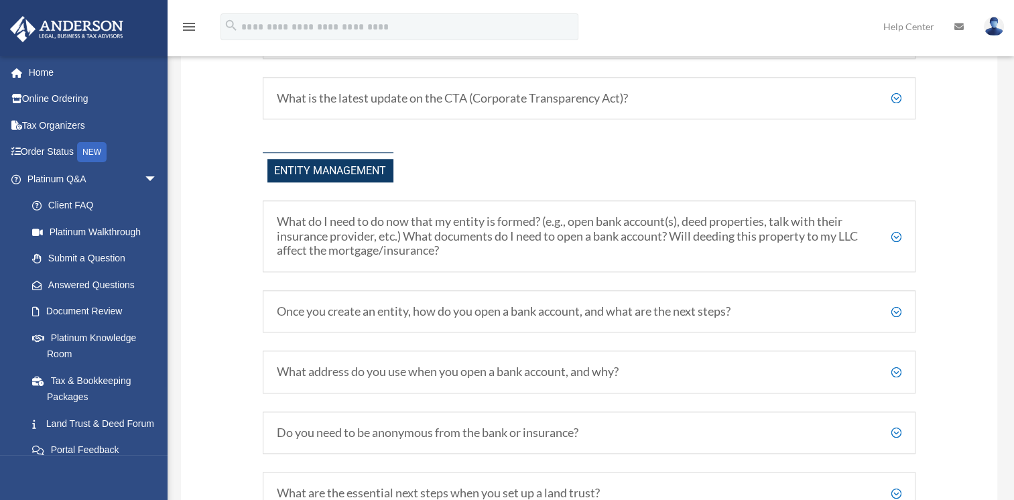
scroll to position [1504, 0]
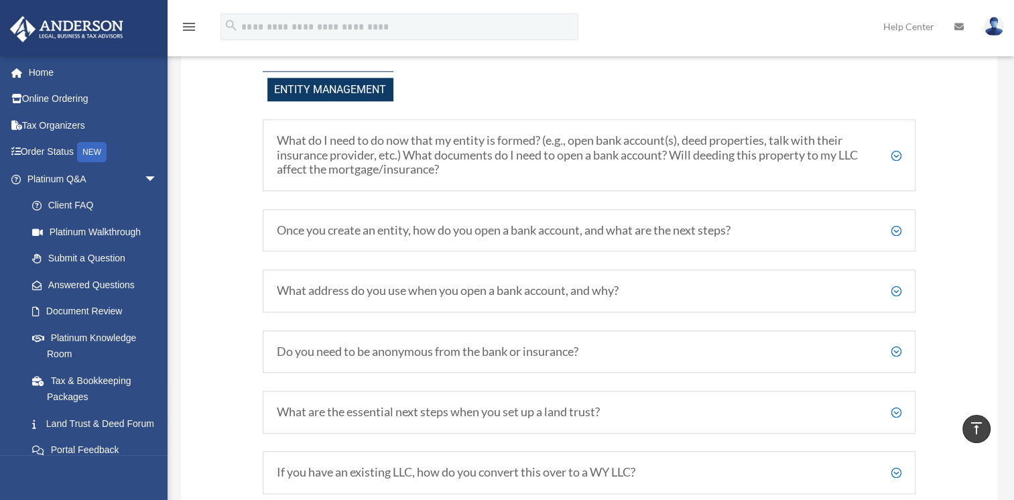
click at [801, 238] on h5 "Once you create an entity, how do you open a bank account, and what are the nex…" at bounding box center [589, 230] width 625 height 15
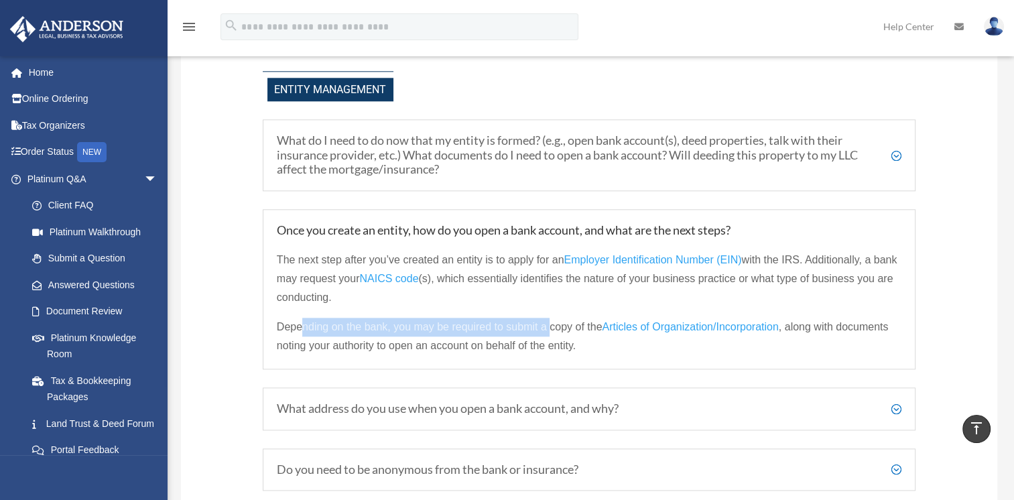
drag, startPoint x: 301, startPoint y: 334, endPoint x: 551, endPoint y: 334, distance: 250.0
click at [551, 332] on span "Depending on the bank, you may be required to submit a copy of the" at bounding box center [440, 326] width 326 height 11
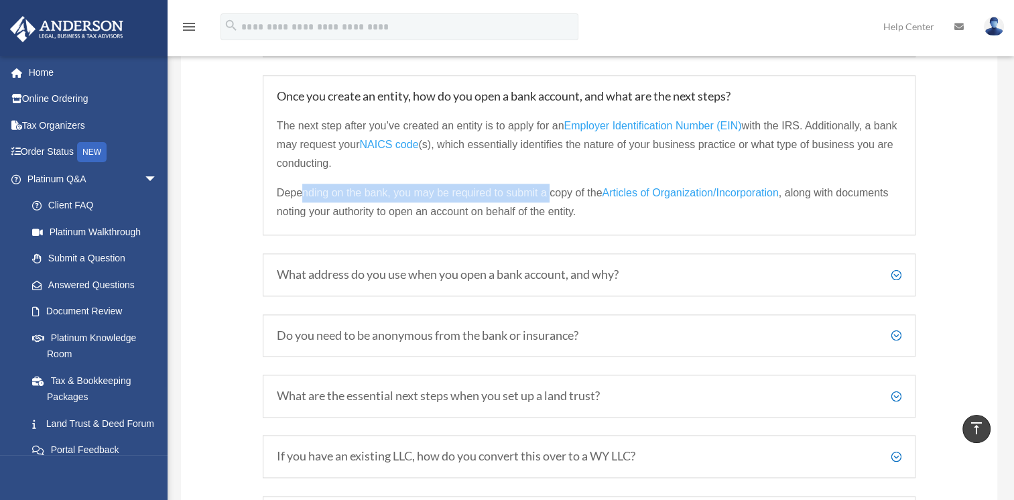
scroll to position [1706, 0]
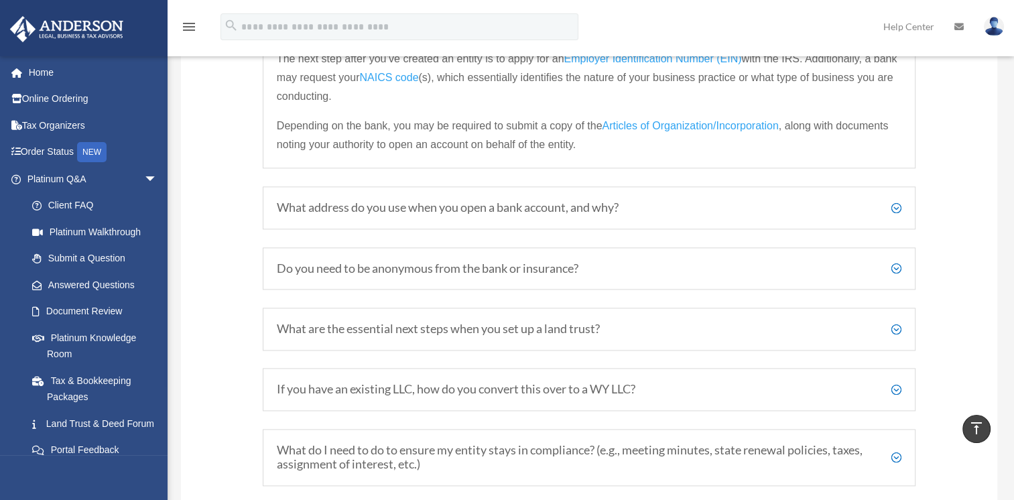
click at [651, 215] on h5 "What address do you use when you open a bank account, and why?" at bounding box center [589, 207] width 625 height 15
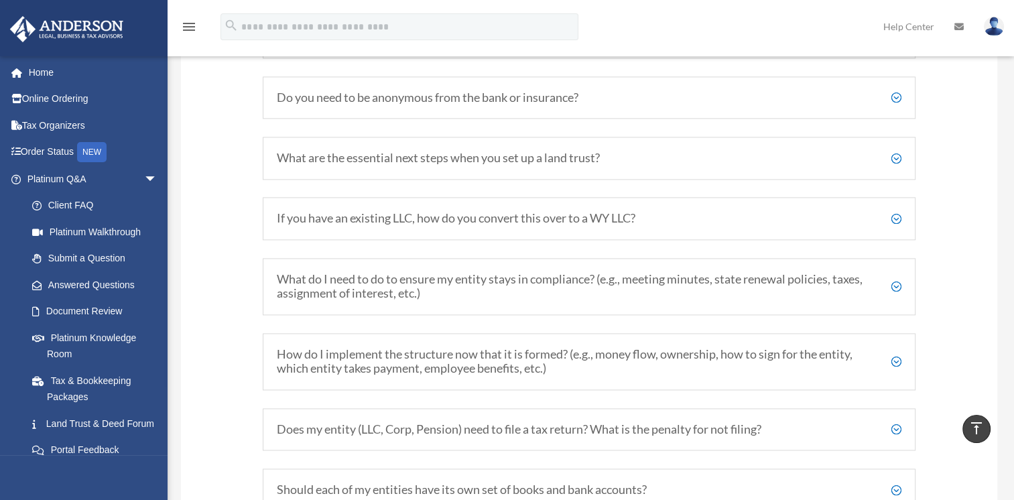
scroll to position [1840, 0]
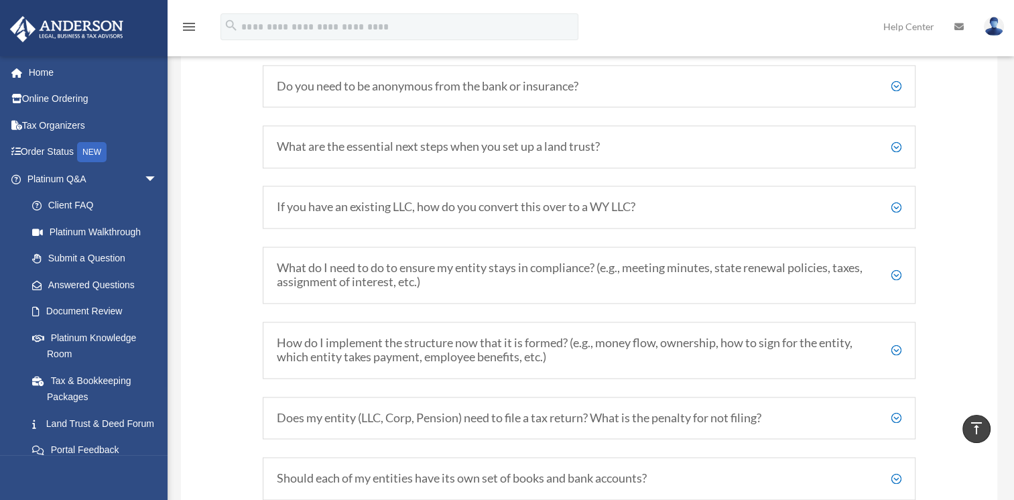
click at [624, 94] on h5 "Do you need to be anonymous from the bank or insurance?" at bounding box center [589, 86] width 625 height 15
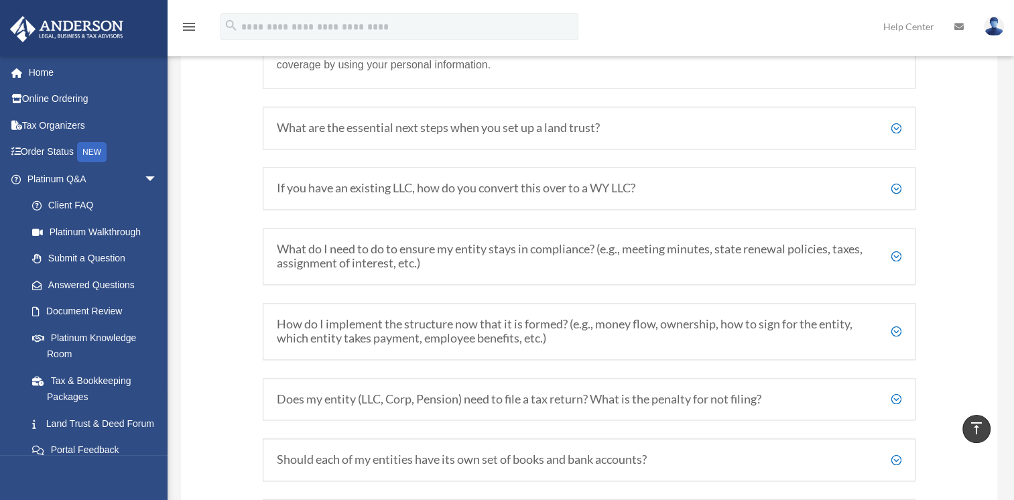
scroll to position [1974, 0]
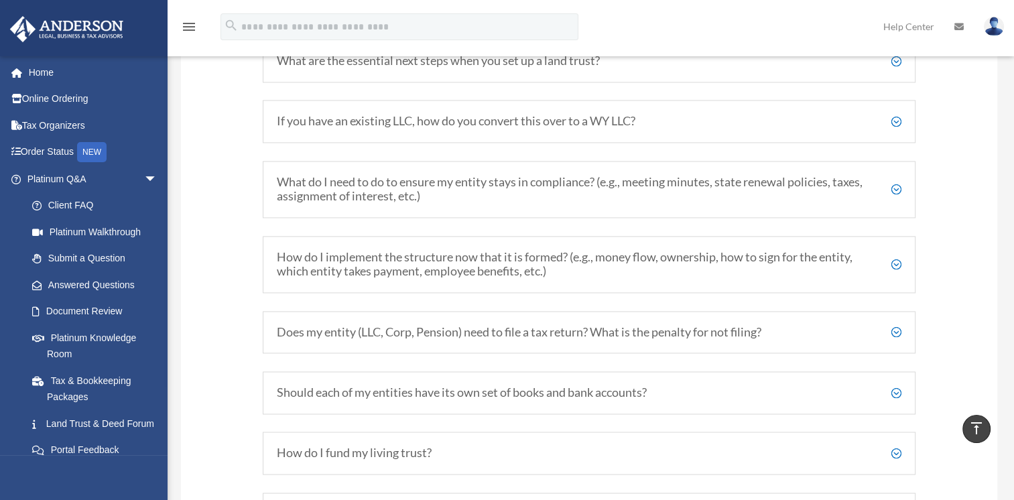
click at [645, 204] on h5 "What do I need to do to ensure my entity stays in compliance? (e.g., meeting mi…" at bounding box center [589, 189] width 625 height 29
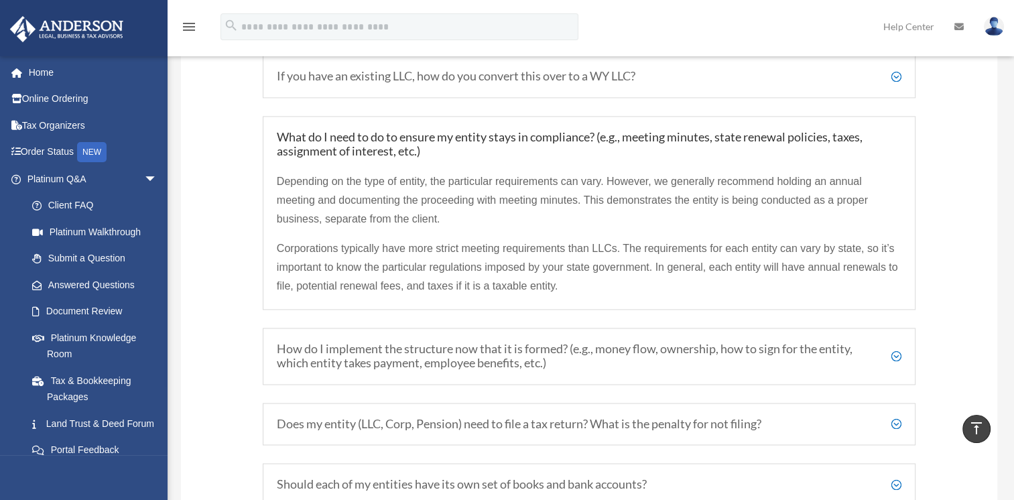
scroll to position [1968, 0]
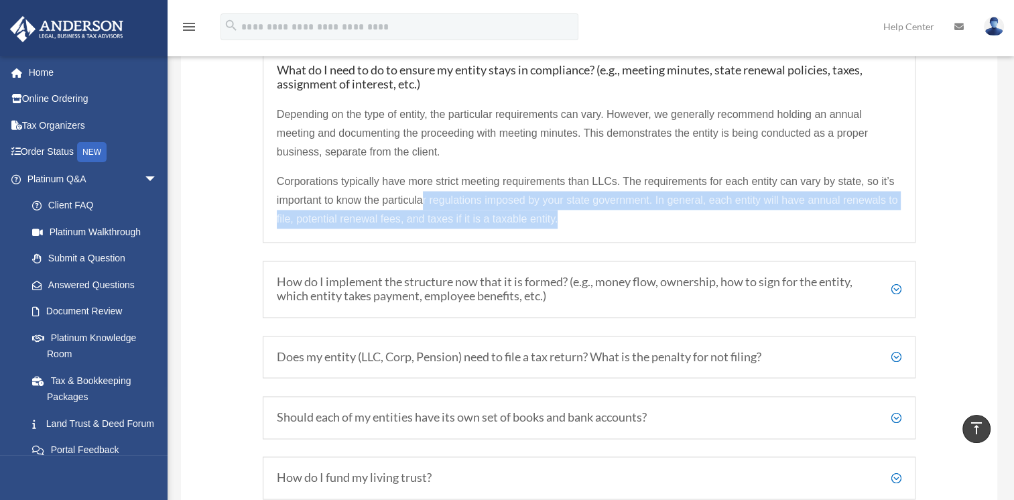
drag, startPoint x: 422, startPoint y: 206, endPoint x: 589, endPoint y: 229, distance: 168.4
click at [589, 229] on p "Corporations typically have more strict meeting requirements than LLCs. The req…" at bounding box center [589, 200] width 625 height 56
drag, startPoint x: 589, startPoint y: 229, endPoint x: 594, endPoint y: 224, distance: 7.1
click at [594, 224] on p "Corporations typically have more strict meeting requirements than LLCs. The req…" at bounding box center [589, 200] width 625 height 56
click at [579, 224] on p "Corporations typically have more strict meeting requirements than LLCs. The req…" at bounding box center [589, 200] width 625 height 56
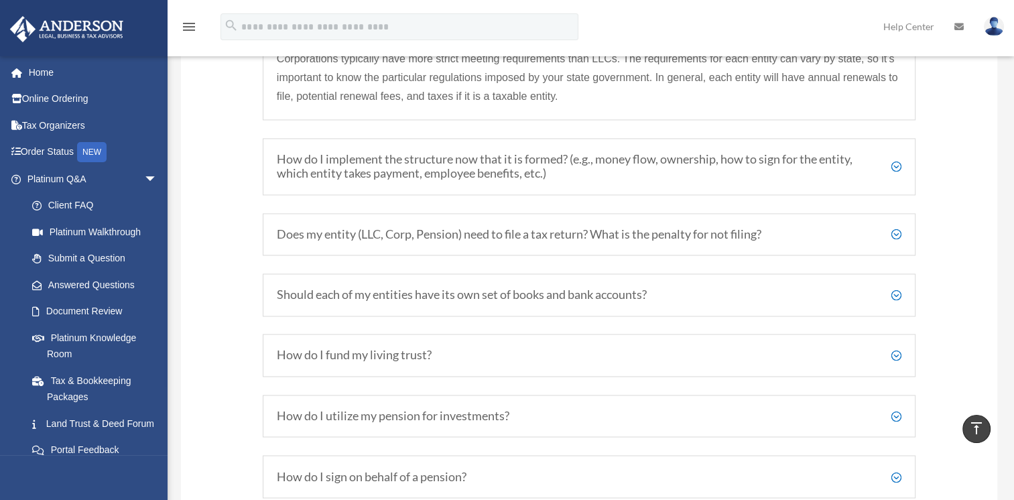
scroll to position [2102, 0]
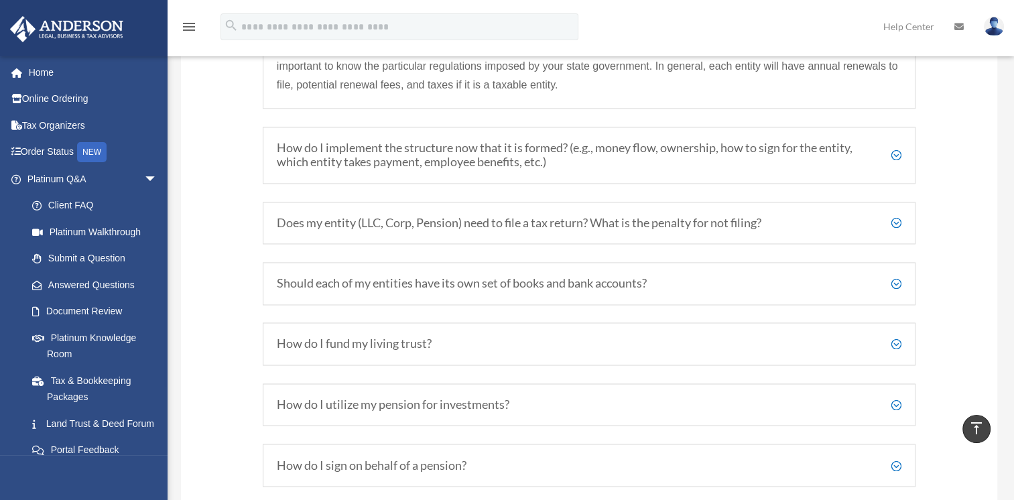
click at [582, 170] on h5 "How do I implement the structure now that it is formed? (e.g., money flow, owne…" at bounding box center [589, 155] width 625 height 29
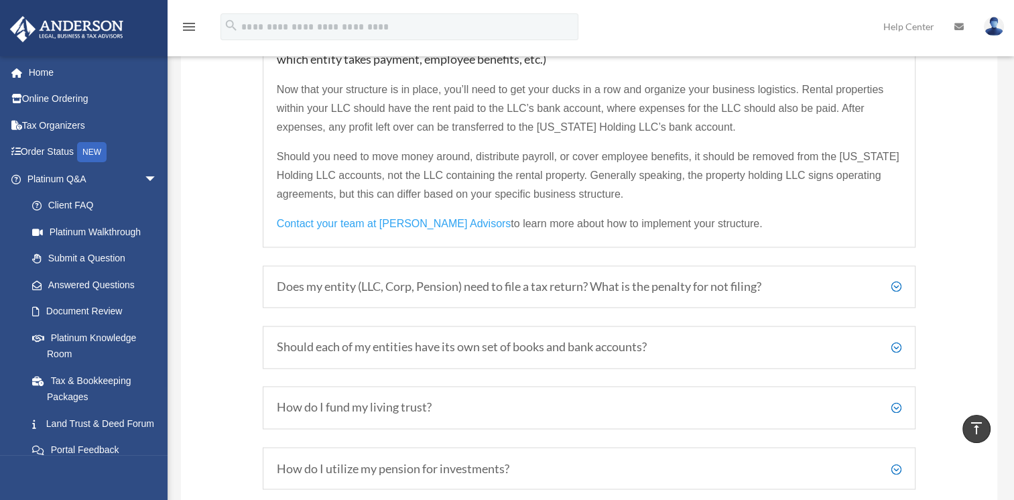
scroll to position [2065, 0]
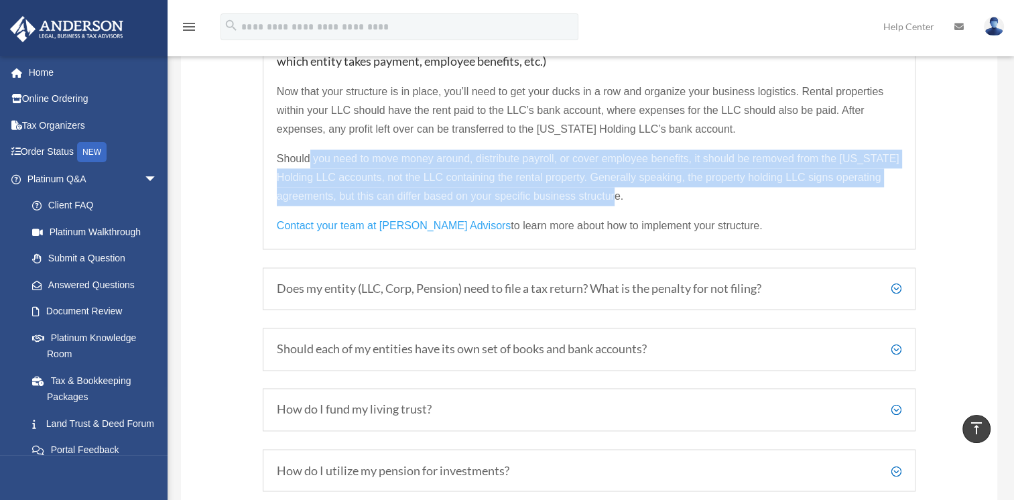
drag, startPoint x: 311, startPoint y: 166, endPoint x: 637, endPoint y: 198, distance: 327.2
click at [637, 198] on p "Should you need to move money around, distribute payroll, or cover employee ben…" at bounding box center [589, 182] width 625 height 67
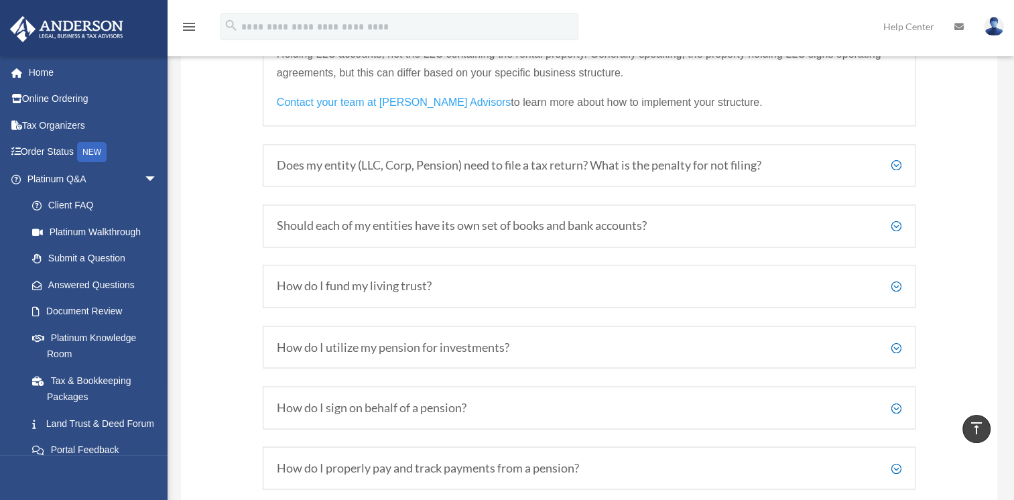
scroll to position [2199, 0]
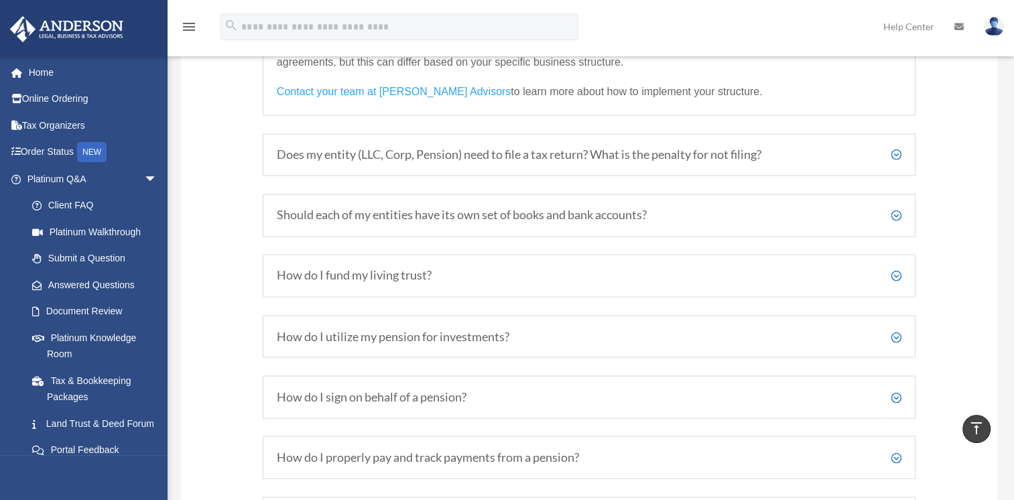
click at [793, 162] on h5 "Does my entity (LLC, Corp, Pension) need to file a tax return? What is the pena…" at bounding box center [589, 154] width 625 height 15
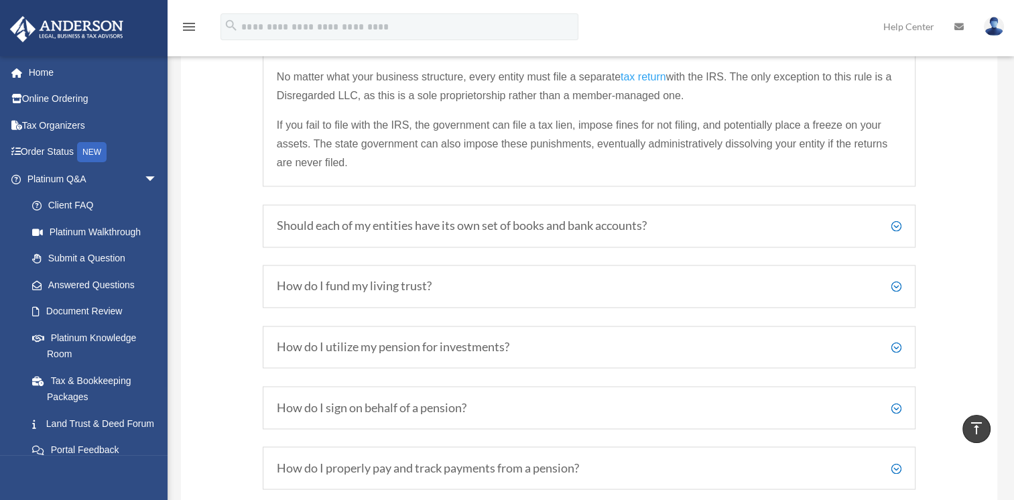
scroll to position [2073, 0]
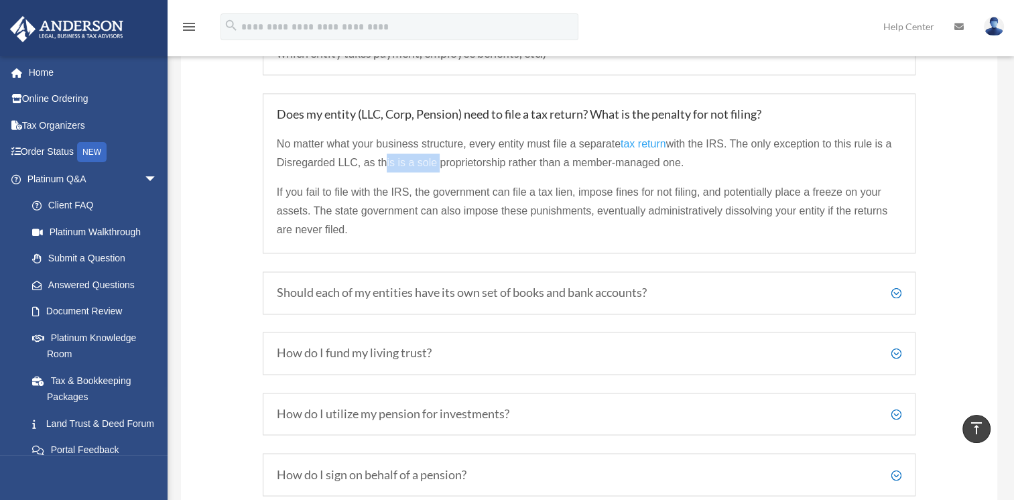
drag, startPoint x: 381, startPoint y: 171, endPoint x: 434, endPoint y: 174, distance: 53.7
click at [434, 168] on span "with the IRS. The only exception to this rule is a Disregarded LLC, as this is …" at bounding box center [584, 153] width 615 height 30
click at [306, 207] on p "If you fail to file with the IRS, the government can file a tax lien, impose fi…" at bounding box center [589, 211] width 625 height 56
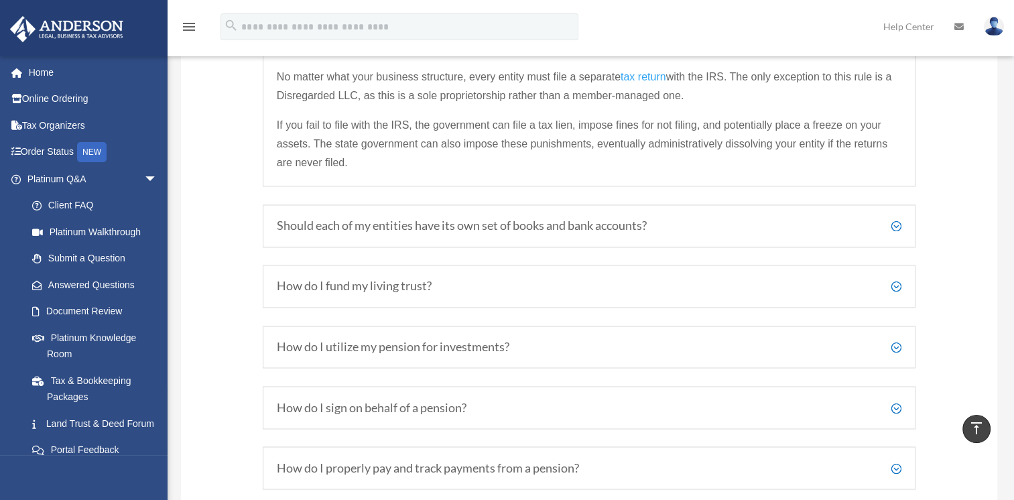
scroll to position [2207, 0]
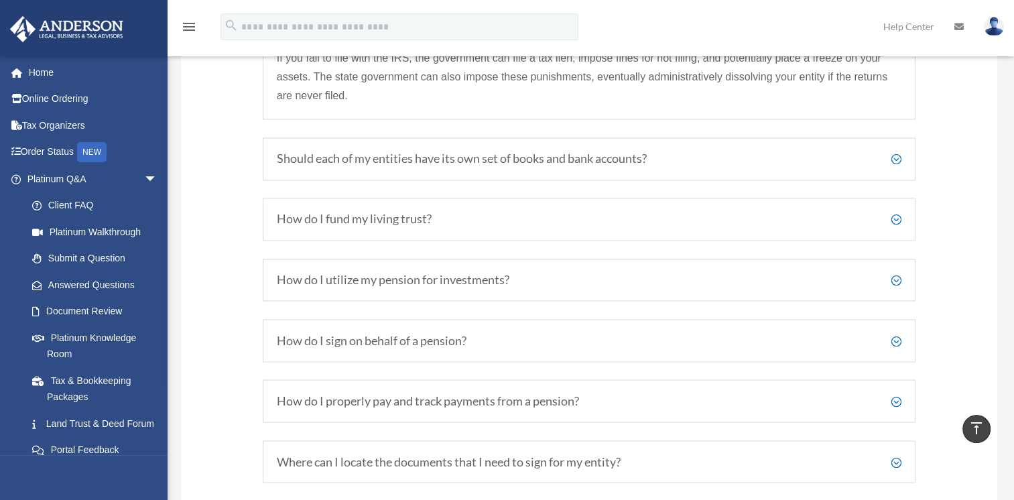
click at [706, 166] on h5 "Should each of my entities have its own set of books and bank accounts?" at bounding box center [589, 158] width 625 height 15
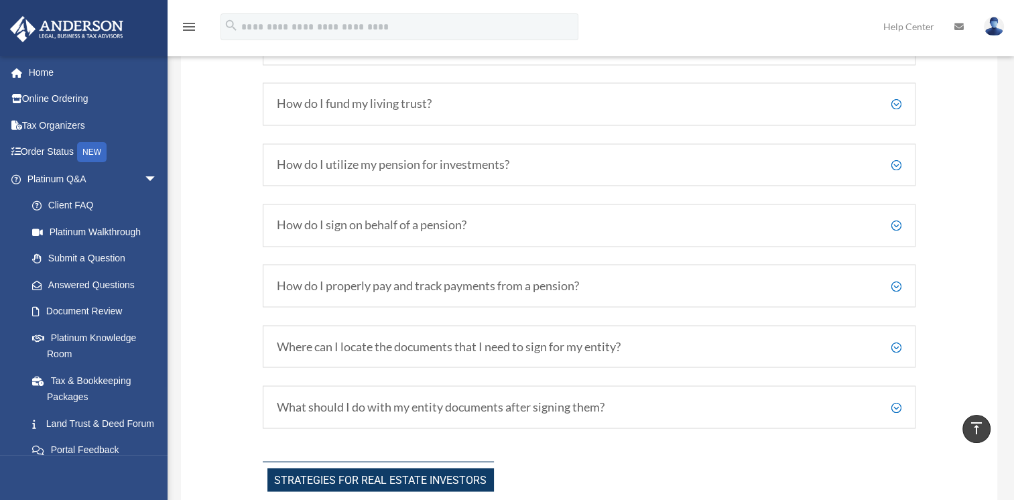
scroll to position [2341, 0]
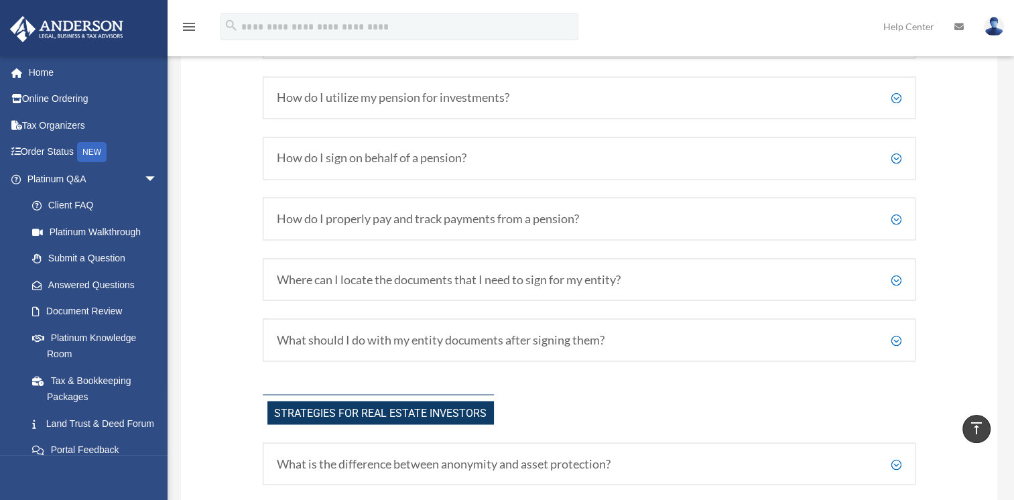
click at [676, 226] on h5 "How do I properly pay and track payments from a pension?" at bounding box center [589, 218] width 625 height 15
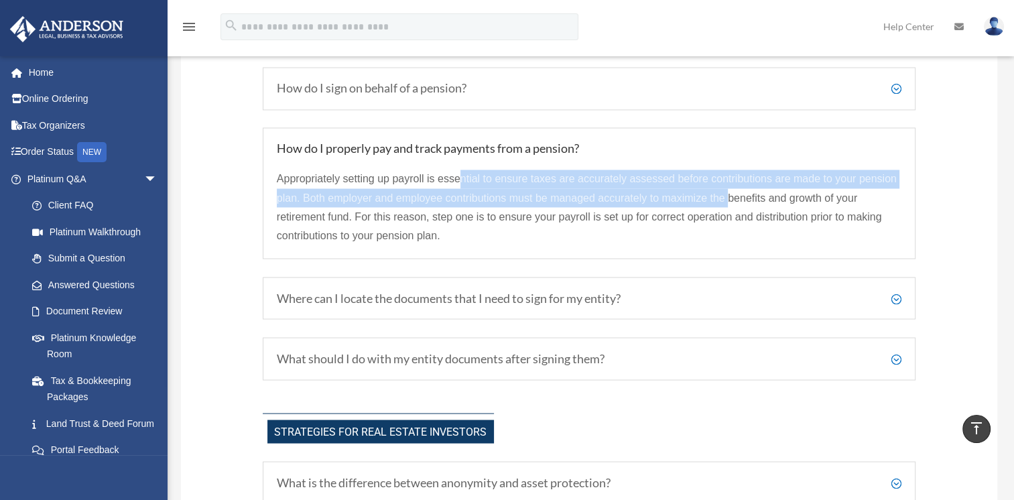
drag, startPoint x: 458, startPoint y: 185, endPoint x: 726, endPoint y: 196, distance: 268.9
click at [726, 196] on p "Appropriately setting up payroll is essential to ensure taxes are accurately as…" at bounding box center [589, 207] width 625 height 75
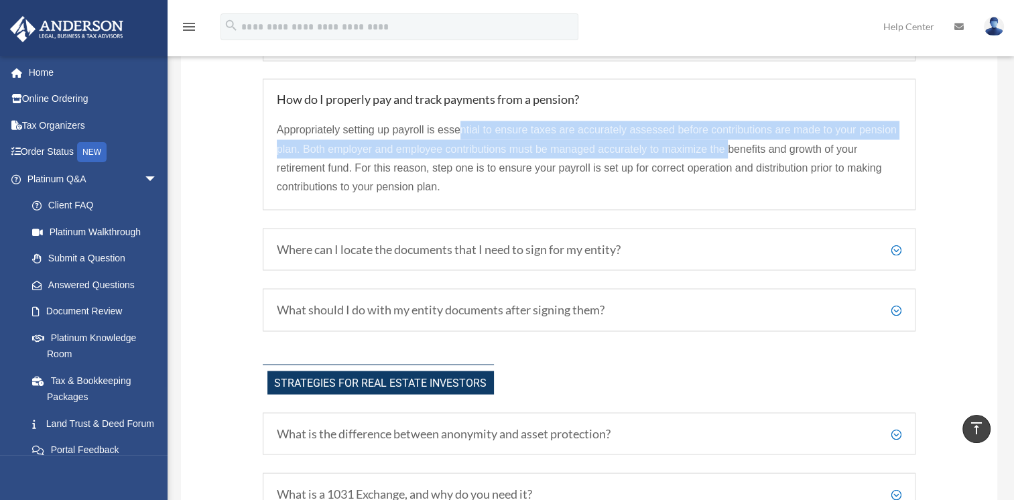
scroll to position [2408, 0]
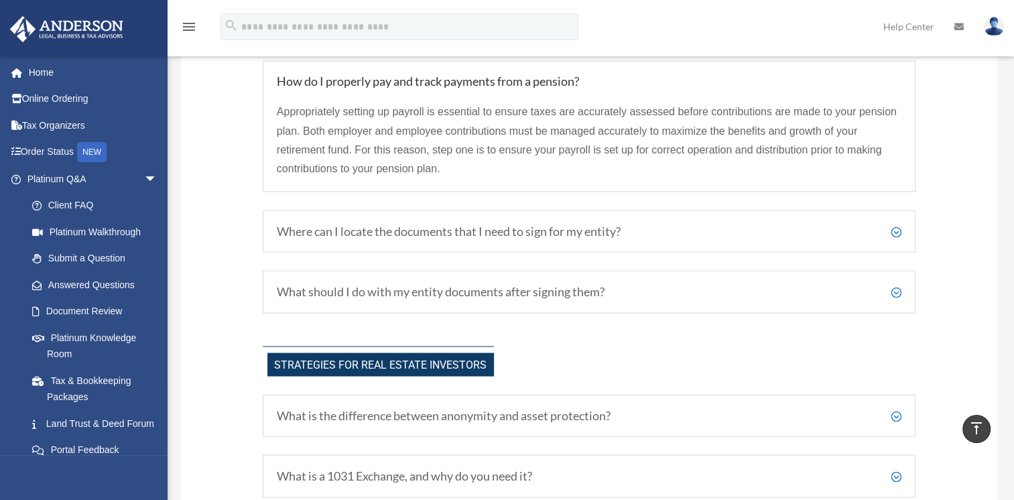
click at [711, 239] on h5 "Where can I locate the documents that I need to sign for my entity?" at bounding box center [589, 231] width 625 height 15
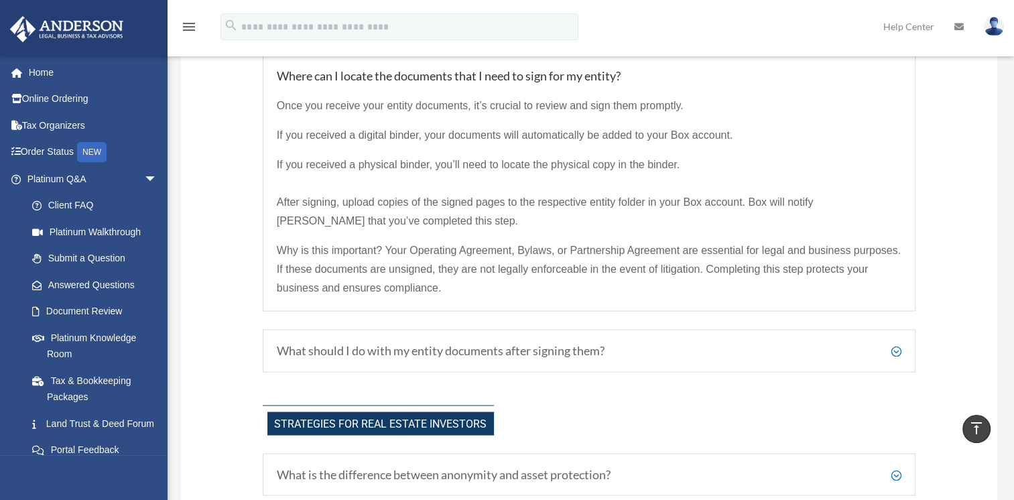
scroll to position [2543, 0]
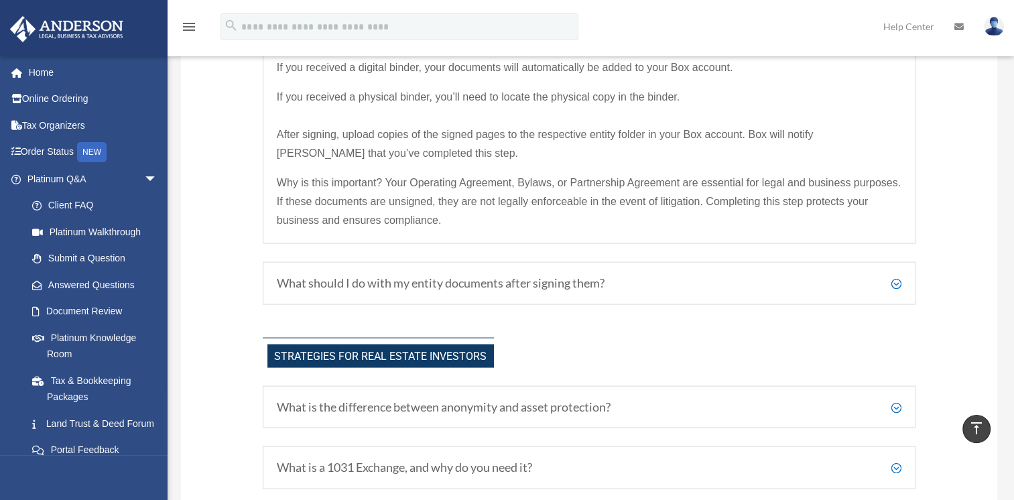
click at [641, 291] on h5 "What should I do with my entity documents after signing them?" at bounding box center [589, 283] width 625 height 15
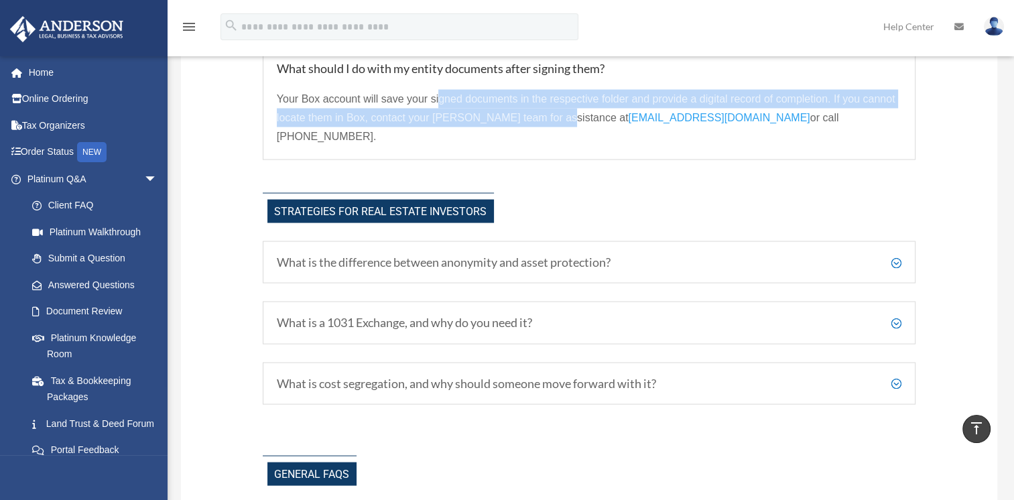
drag, startPoint x: 440, startPoint y: 106, endPoint x: 559, endPoint y: 127, distance: 120.5
click at [559, 123] on span "Your Box account will save your signed documents in the respective folder and p…" at bounding box center [586, 108] width 619 height 30
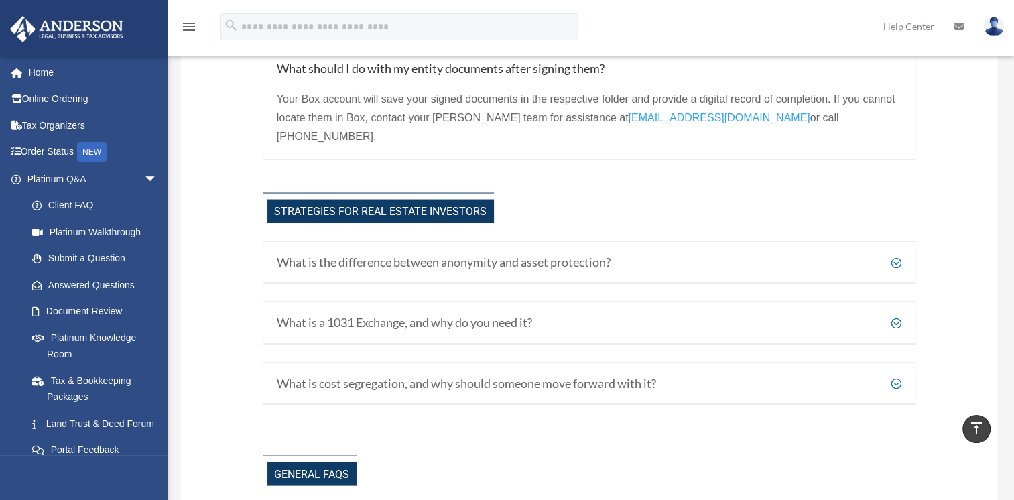
click at [649, 204] on div "Strategies for Real Estate Investors" at bounding box center [589, 208] width 653 height 31
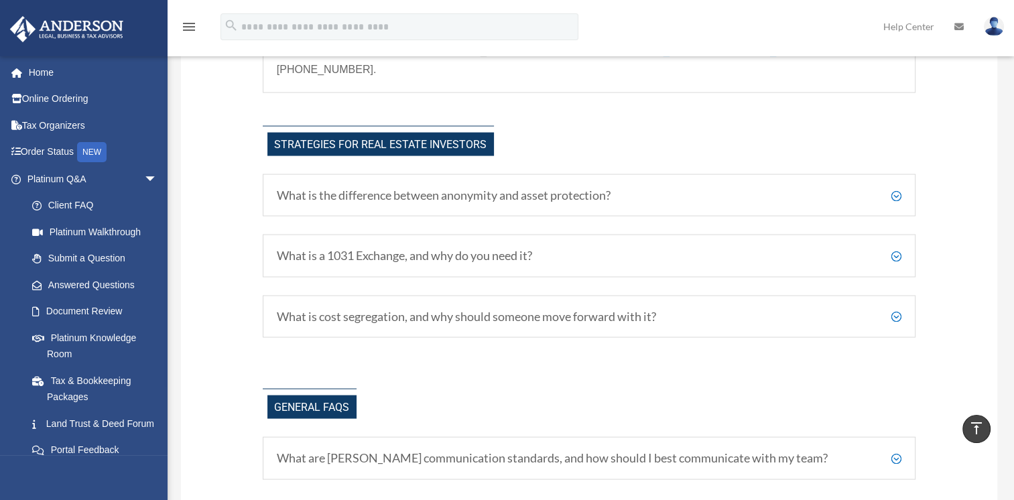
scroll to position [2677, 0]
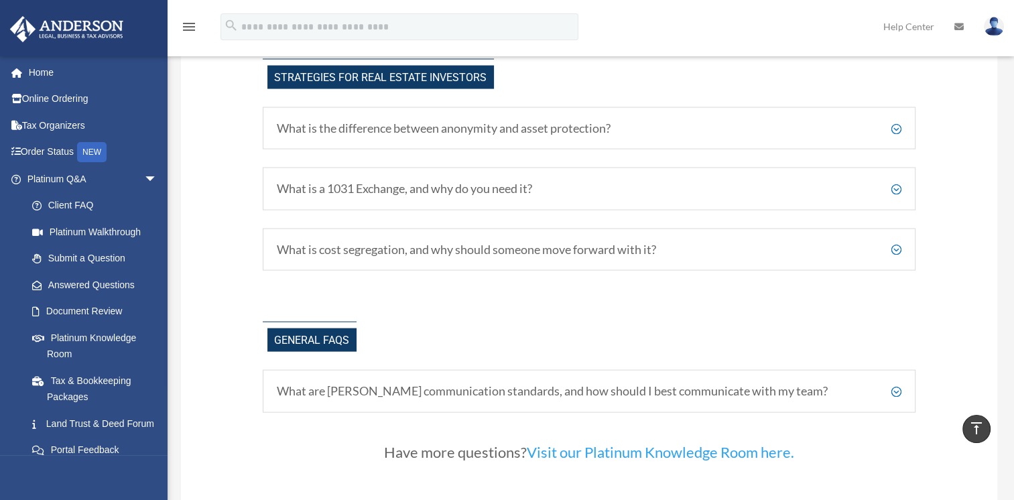
click at [700, 247] on div "What is cost segregation, and why should someone move forward with it? Cost seg…" at bounding box center [589, 250] width 653 height 43
click at [807, 212] on div "What is the difference between anonymity and asset protection? Anonymity and as…" at bounding box center [589, 189] width 653 height 164
click at [897, 243] on h5 "What is cost segregation, and why should someone move forward with it?" at bounding box center [589, 250] width 625 height 15
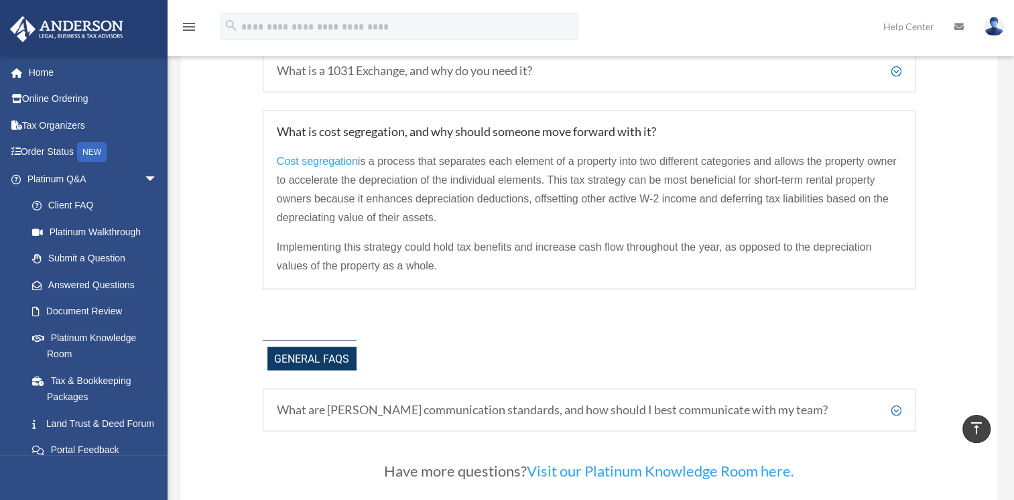
scroll to position [2878, 0]
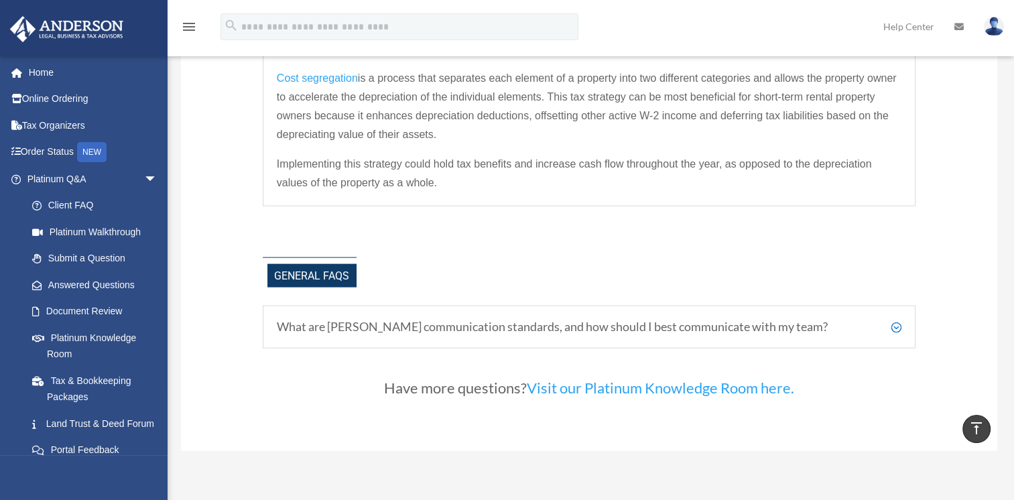
click at [882, 320] on h5 "What are Anderson's communication standards, and how should I best communicate …" at bounding box center [589, 327] width 625 height 15
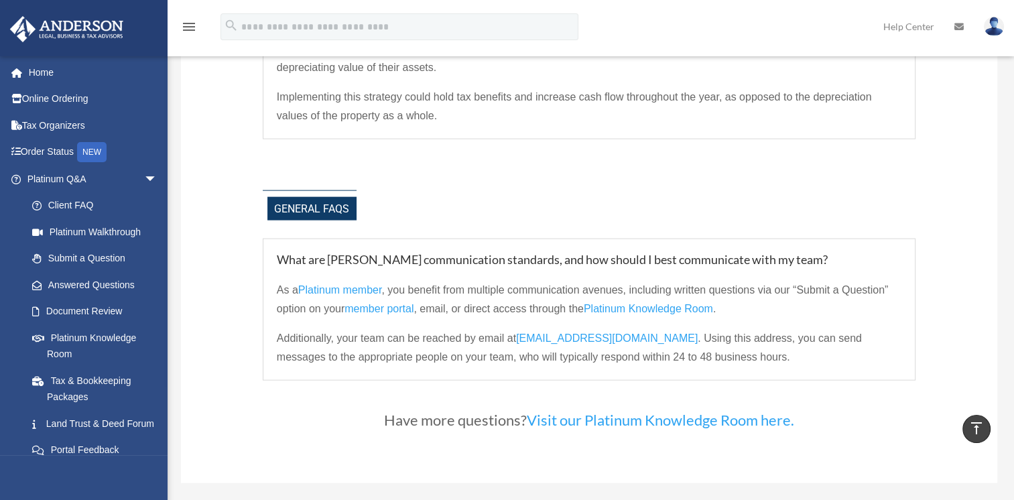
scroll to position [3012, 0]
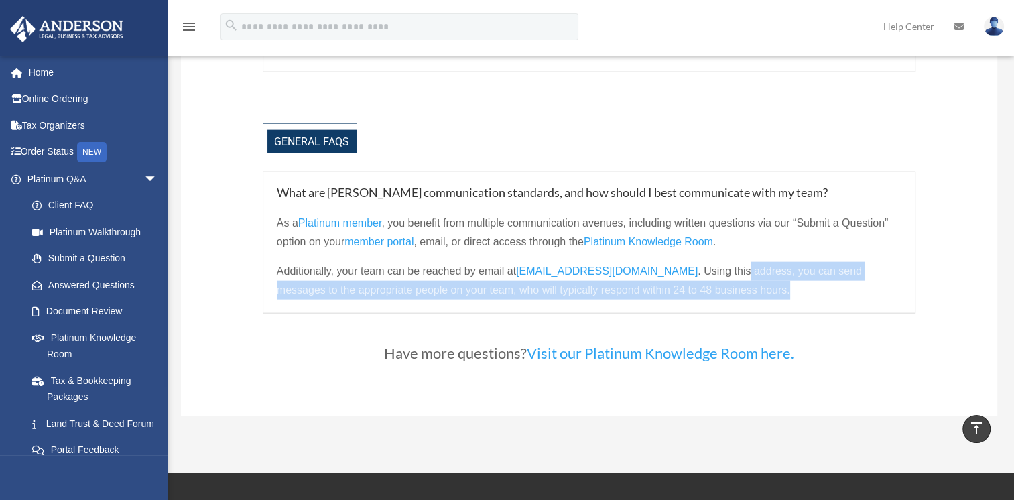
drag, startPoint x: 729, startPoint y: 256, endPoint x: 743, endPoint y: 282, distance: 29.4
click at [743, 282] on p "Additionally, your team can be reached by email at myteam@andersonadvisors.com …" at bounding box center [589, 281] width 625 height 38
drag, startPoint x: 743, startPoint y: 282, endPoint x: 765, endPoint y: 283, distance: 22.1
click at [765, 283] on p "Additionally, your team can be reached by email at myteam@andersonadvisors.com …" at bounding box center [589, 281] width 625 height 38
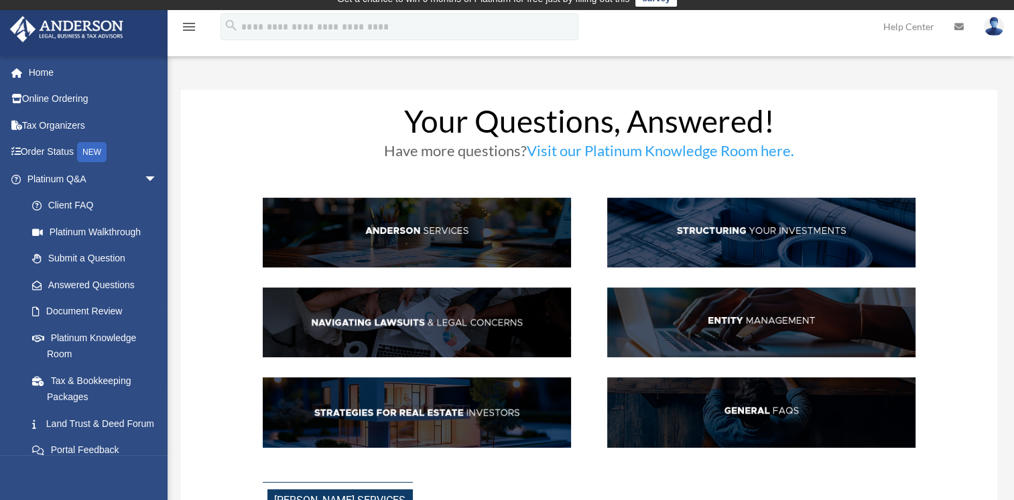
scroll to position [0, 0]
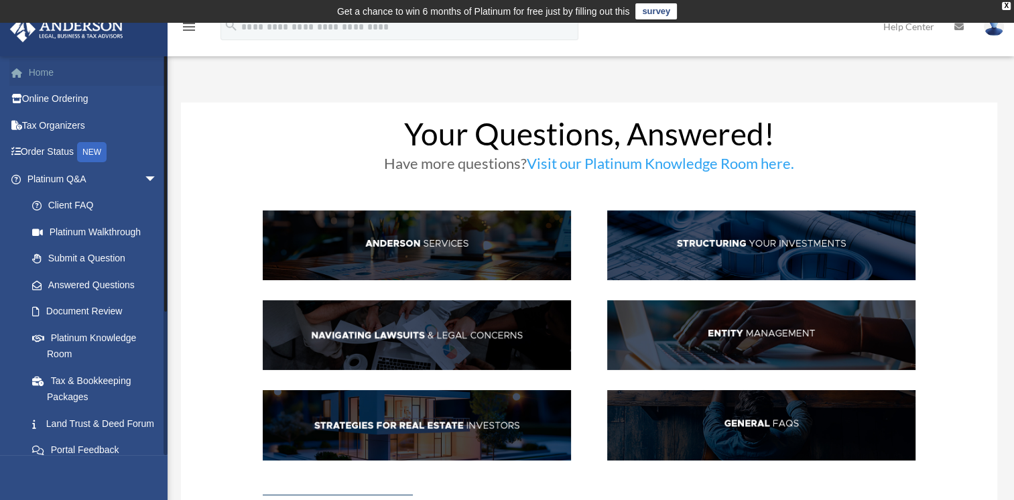
click at [50, 74] on link "Home" at bounding box center [93, 72] width 168 height 27
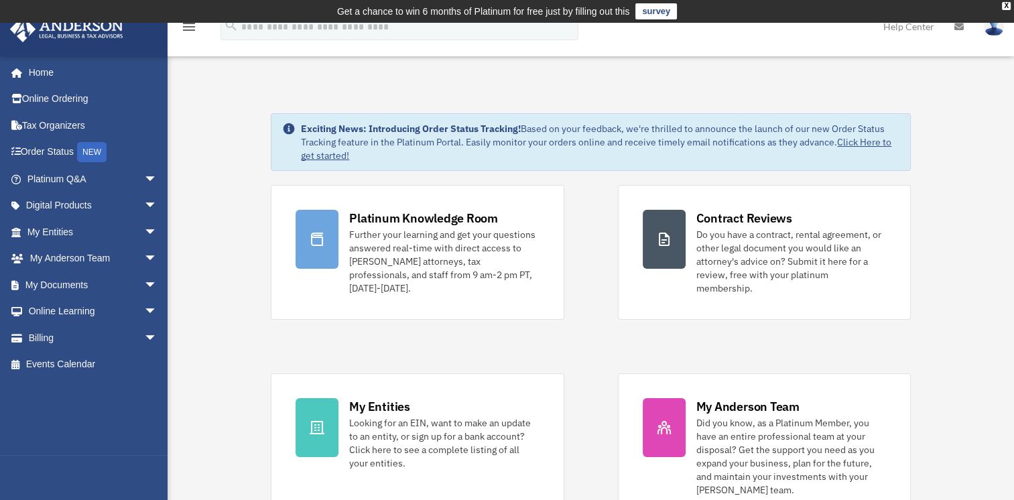
click at [961, 28] on icon at bounding box center [958, 26] width 9 height 9
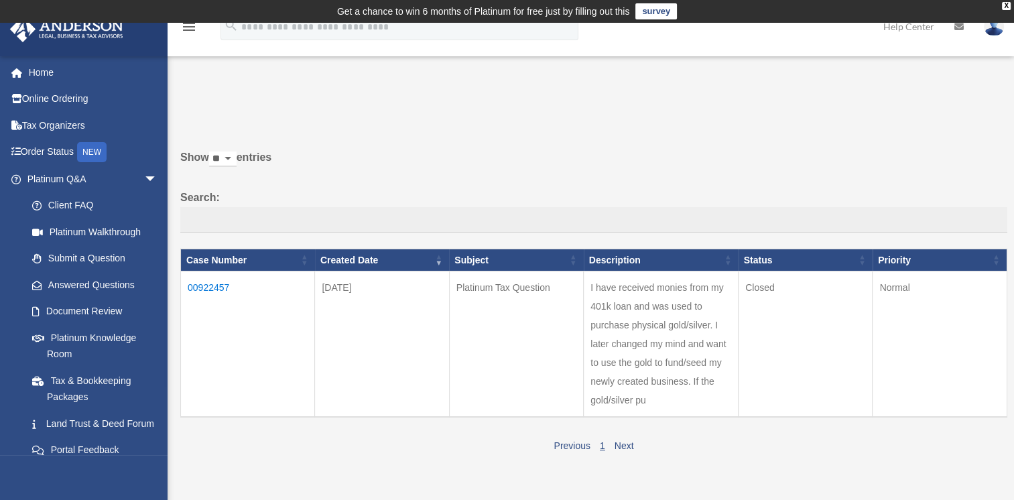
drag, startPoint x: 596, startPoint y: 288, endPoint x: 700, endPoint y: 386, distance: 142.7
click at [700, 386] on td "I have received monies from my 401k loan and was used to purchase physical gold…" at bounding box center [661, 344] width 155 height 146
drag, startPoint x: 700, startPoint y: 386, endPoint x: 658, endPoint y: 350, distance: 55.2
click at [658, 350] on td "I have received monies from my 401k loan and was used to purchase physical gold…" at bounding box center [661, 344] width 155 height 146
click at [997, 28] on img at bounding box center [994, 26] width 20 height 19
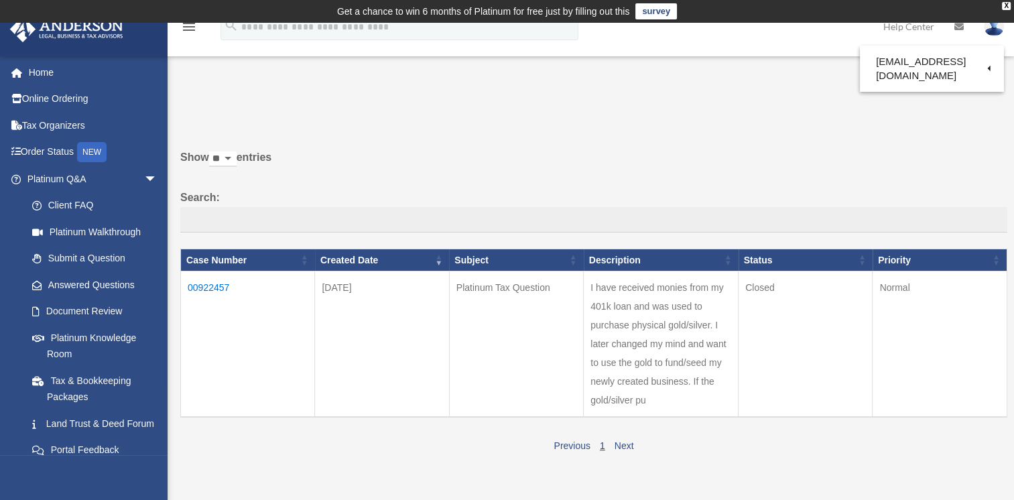
click at [522, 153] on label "Show ** ** ** *** entries" at bounding box center [593, 164] width 827 height 32
click at [237, 153] on select "** ** ** ***" at bounding box center [222, 158] width 27 height 15
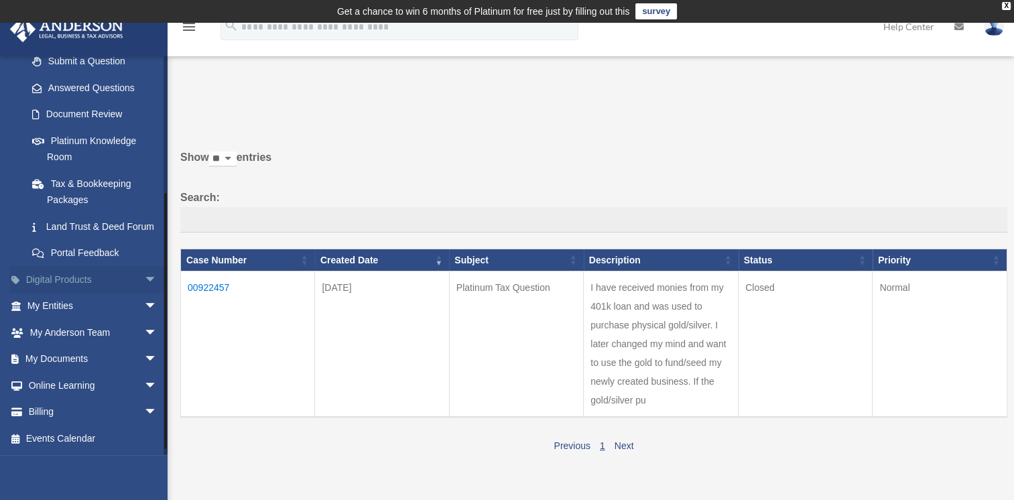
scroll to position [212, 0]
click at [144, 302] on span "arrow_drop_down" at bounding box center [157, 306] width 27 height 27
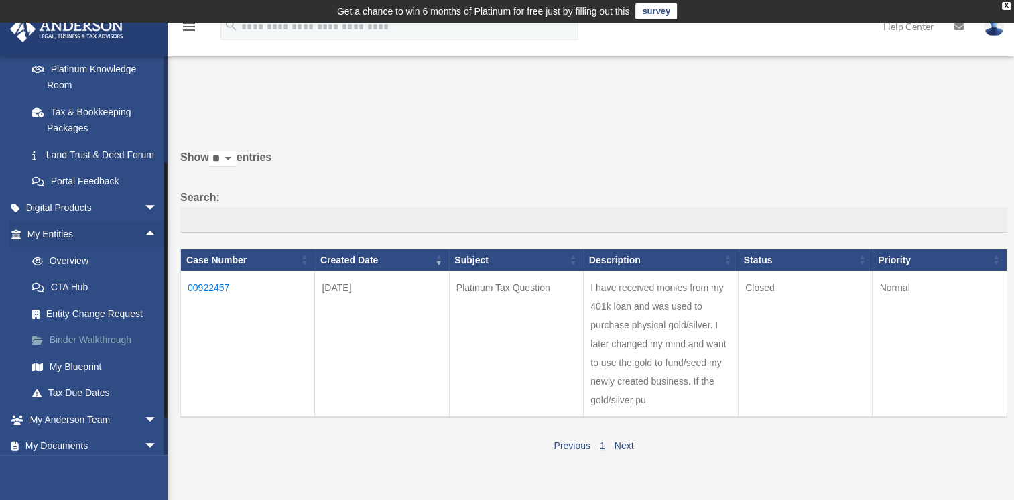
scroll to position [279, 0]
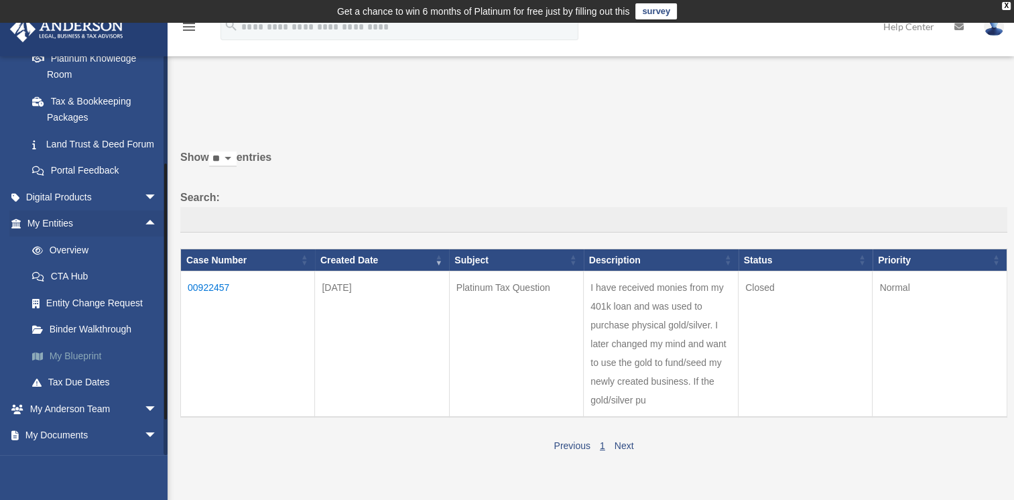
click at [86, 369] on link "My Blueprint" at bounding box center [98, 355] width 159 height 27
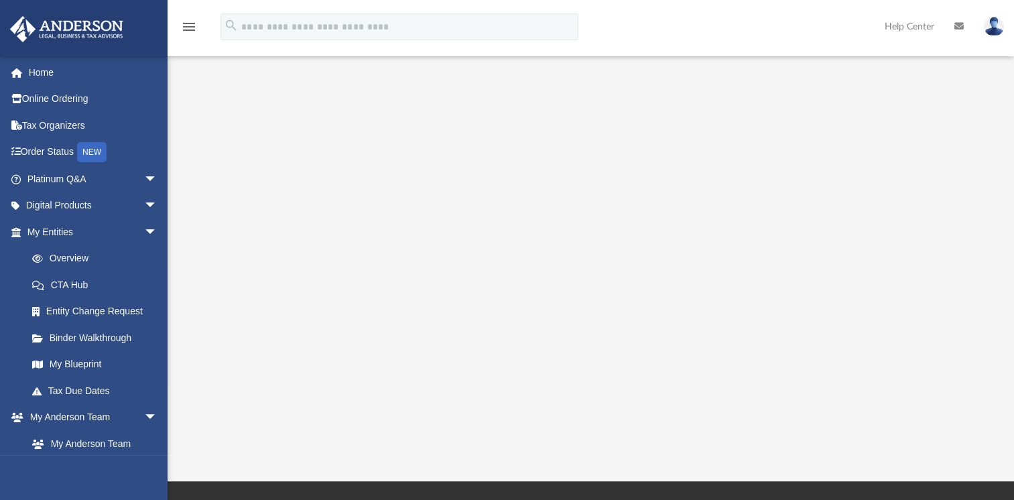
scroll to position [134, 0]
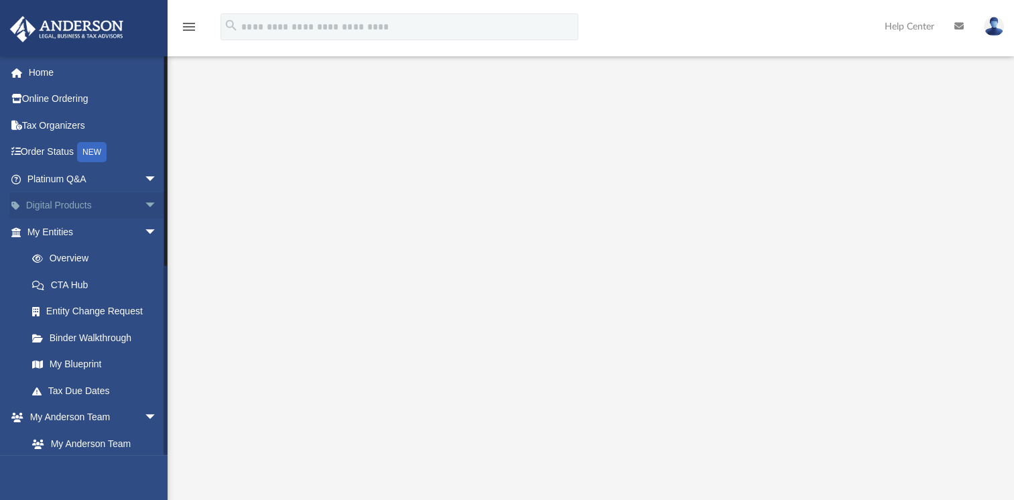
click at [144, 200] on span "arrow_drop_down" at bounding box center [157, 205] width 27 height 27
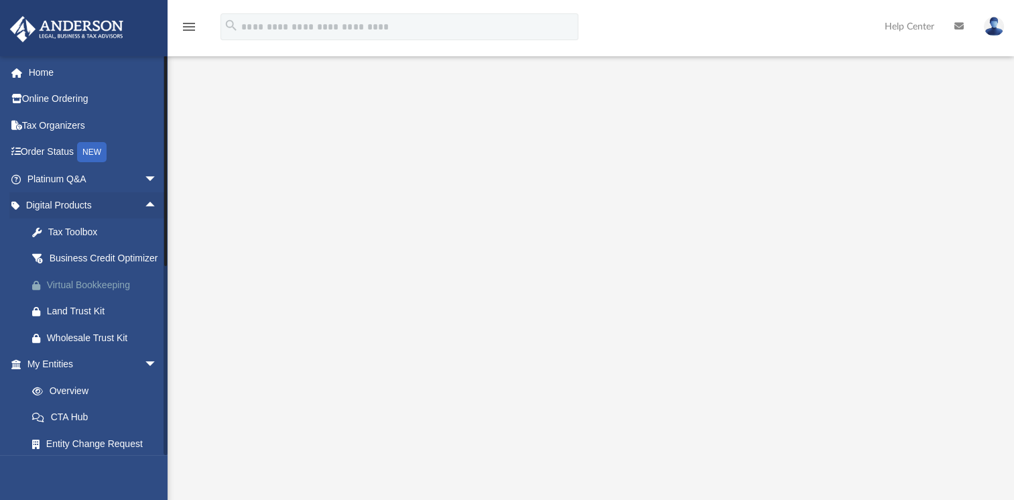
click at [80, 294] on div "Virtual Bookkeeping" at bounding box center [104, 285] width 114 height 17
click at [75, 224] on div "Tax Toolbox" at bounding box center [104, 232] width 114 height 17
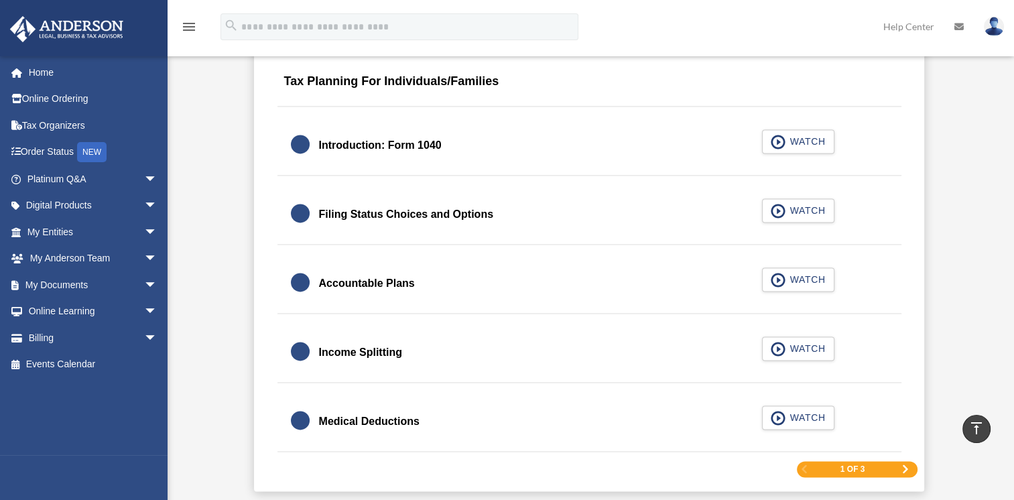
scroll to position [2010, 0]
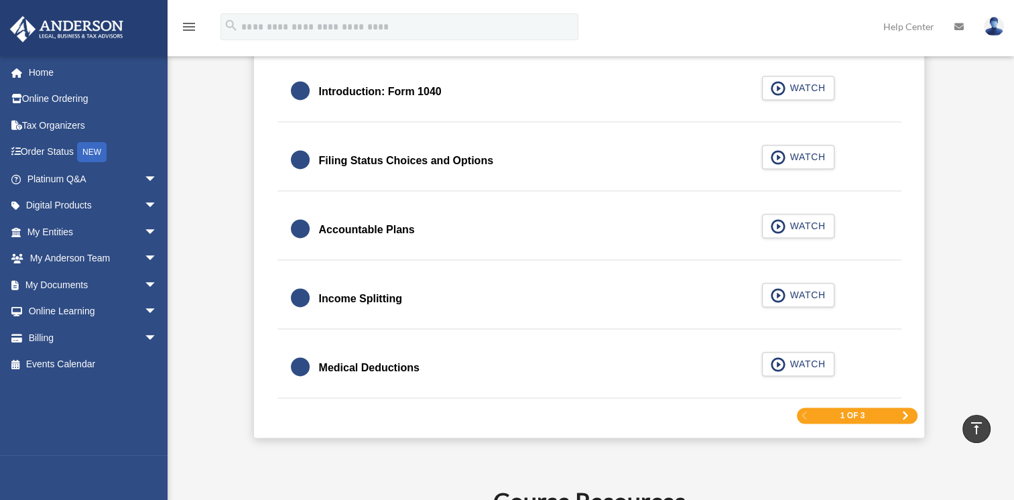
click at [903, 411] on span "Next Page" at bounding box center [905, 415] width 8 height 8
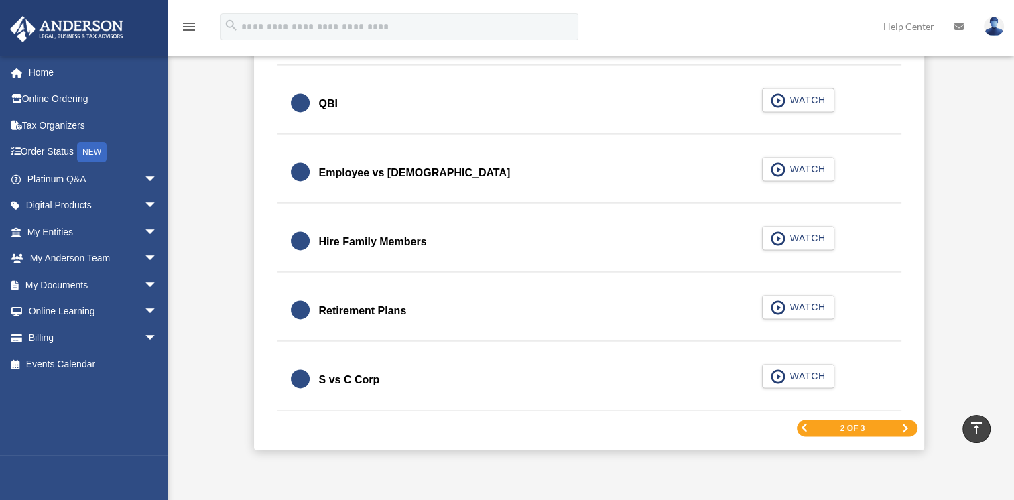
scroll to position [1995, 0]
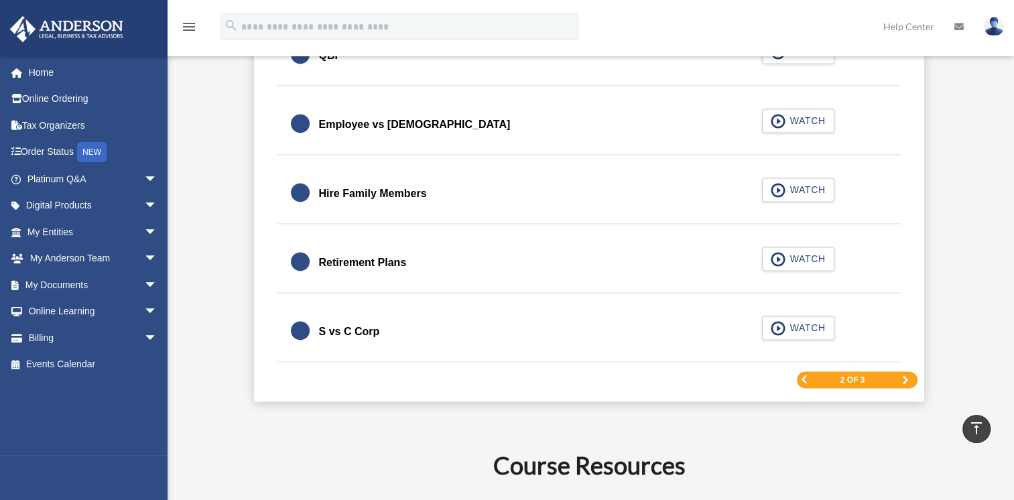
click at [907, 376] on span "Next Page" at bounding box center [905, 380] width 8 height 8
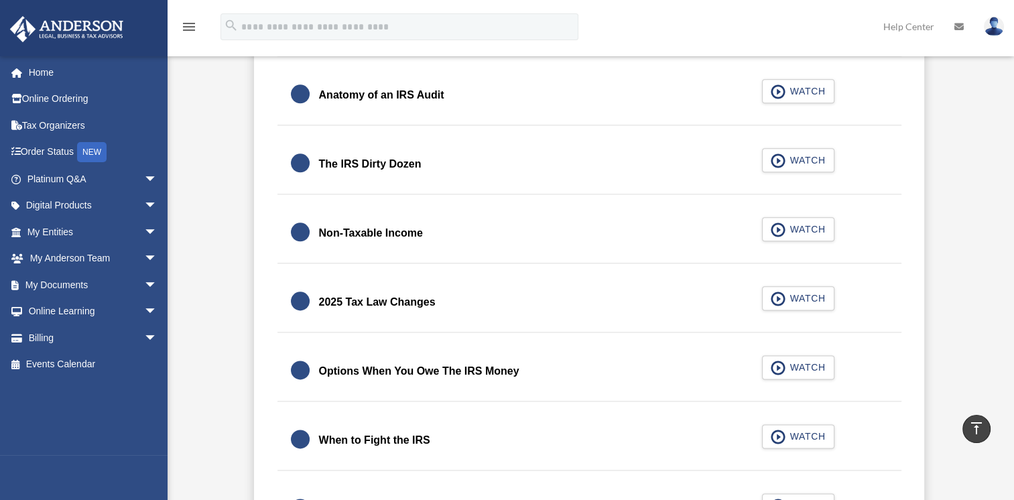
scroll to position [1727, 0]
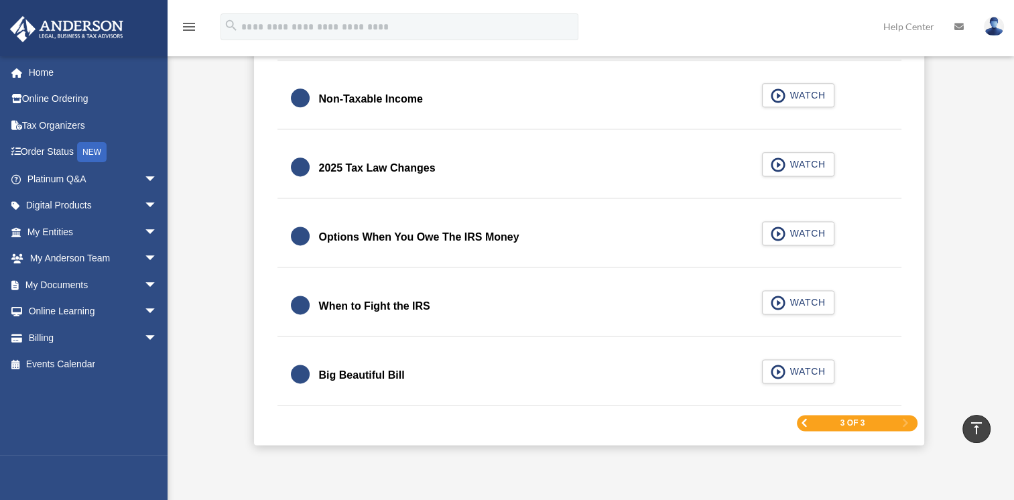
click at [489, 384] on link "Big Beautiful Bill WATCH" at bounding box center [589, 375] width 597 height 32
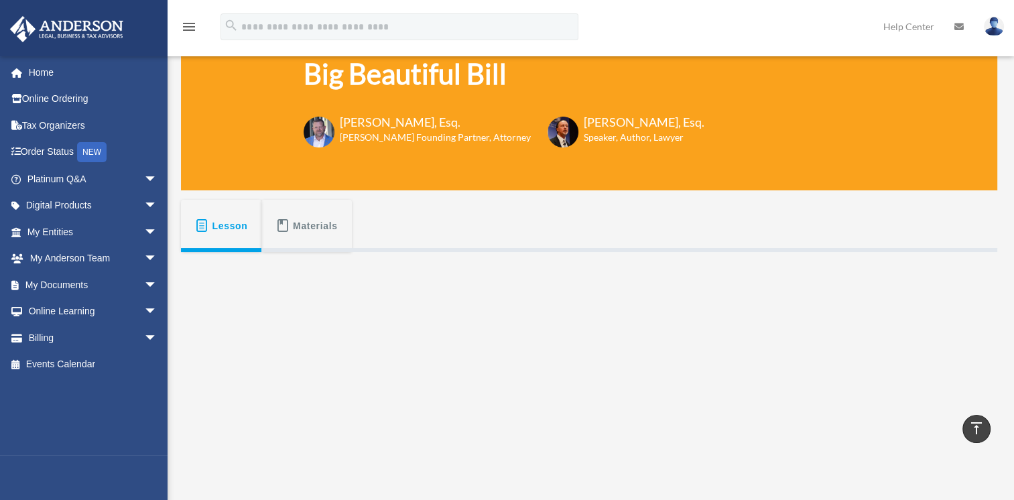
scroll to position [82, 0]
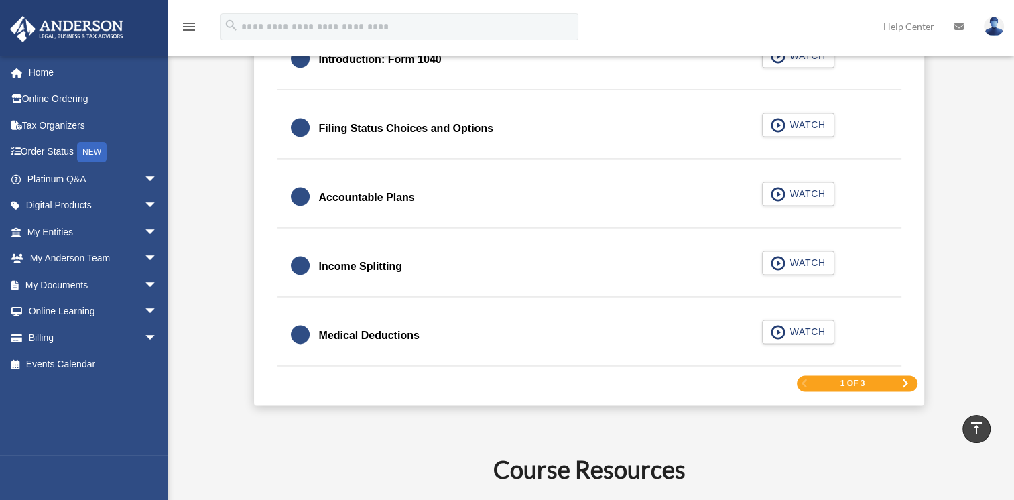
scroll to position [2085, 0]
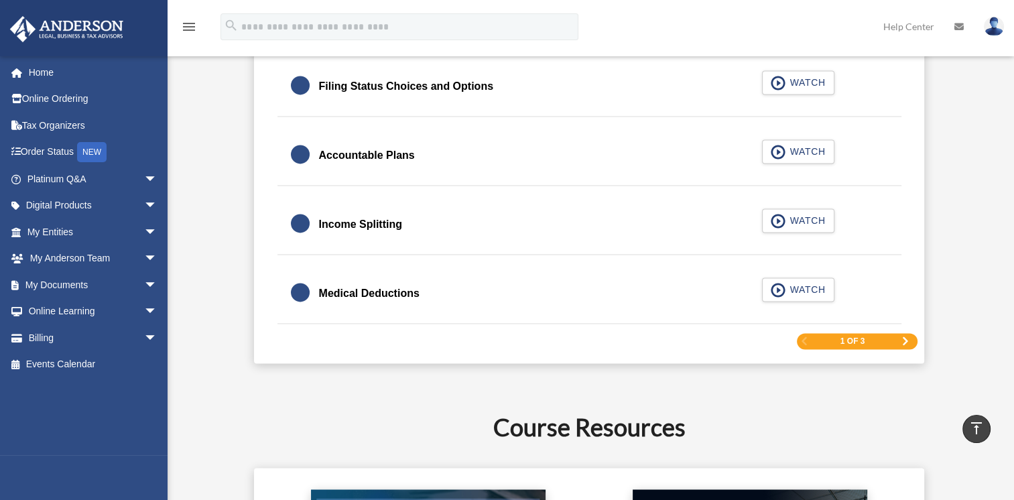
click at [910, 338] on div "1 of 3" at bounding box center [857, 341] width 121 height 17
click at [907, 338] on span "Next Page" at bounding box center [905, 341] width 8 height 8
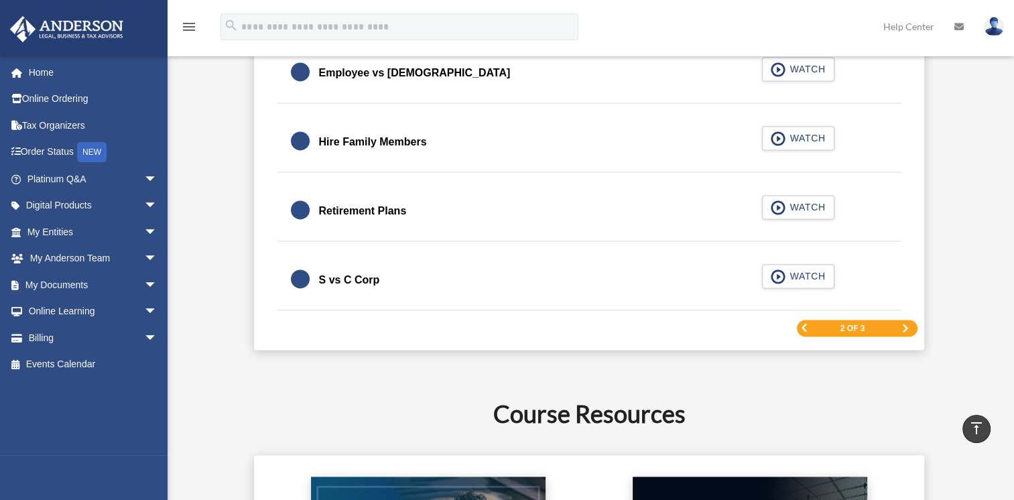
scroll to position [2062, 0]
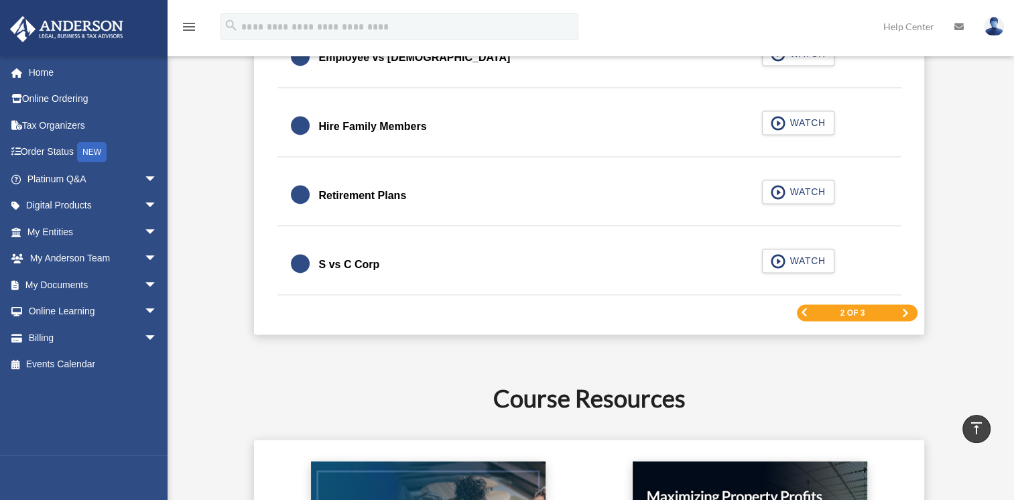
click at [907, 313] on span "Next Page" at bounding box center [905, 313] width 8 height 8
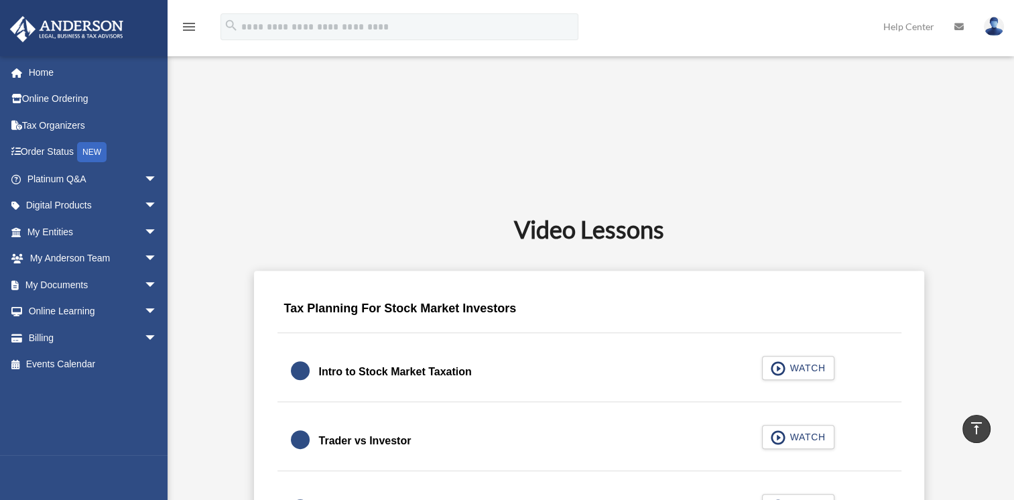
scroll to position [521, 0]
